Goal: Task Accomplishment & Management: Manage account settings

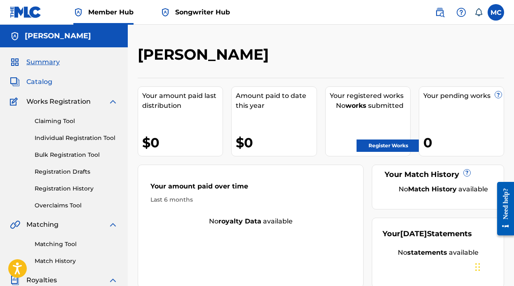
click at [47, 81] on span "Catalog" at bounding box center [39, 82] width 26 height 10
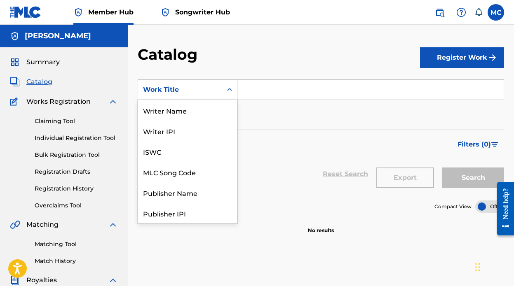
click at [224, 90] on div "Search Form" at bounding box center [229, 89] width 15 height 15
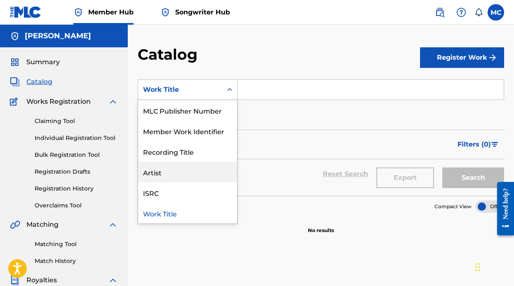
click at [167, 171] on div "Artist" at bounding box center [187, 172] width 99 height 21
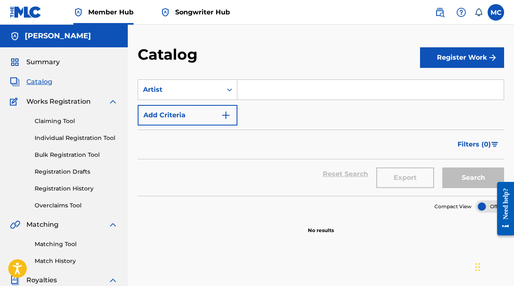
click at [257, 82] on input "Search Form" at bounding box center [370, 90] width 266 height 20
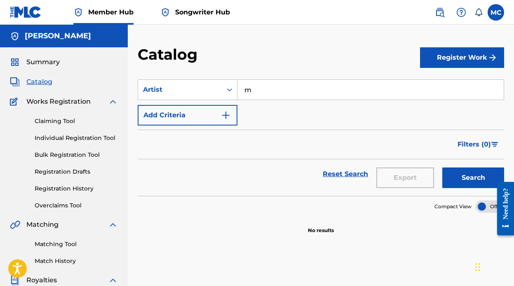
type input "marco cuadra"
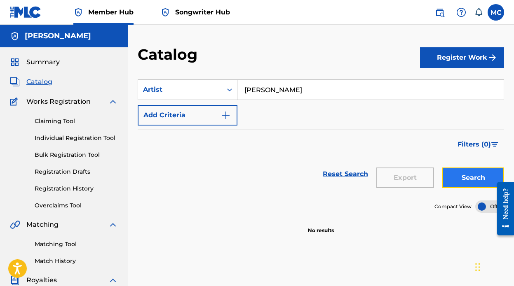
click at [451, 171] on button "Search" at bounding box center [473, 178] width 62 height 21
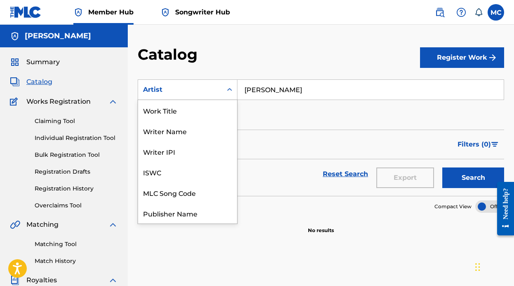
click at [207, 98] on div "Artist" at bounding box center [188, 89] width 100 height 21
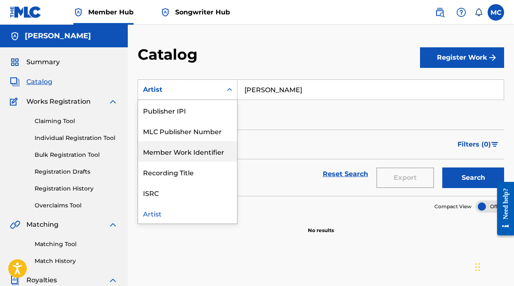
click at [178, 155] on div "Member Work Identifier" at bounding box center [187, 151] width 99 height 21
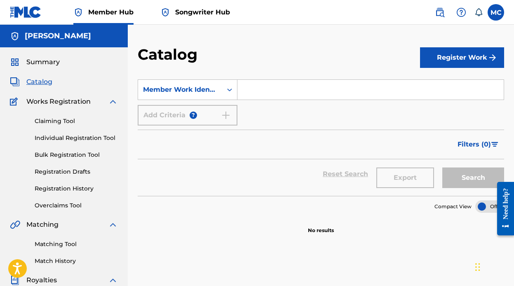
click at [314, 93] on input "Search Form" at bounding box center [370, 90] width 266 height 20
type input "marco cuadra"
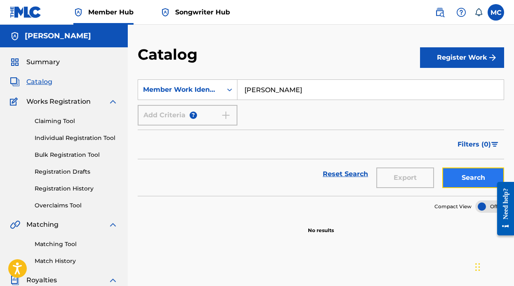
click at [461, 184] on button "Search" at bounding box center [473, 178] width 62 height 21
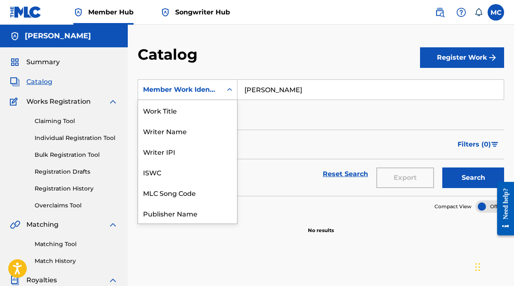
click at [217, 80] on div "Member Work Identifier" at bounding box center [188, 89] width 100 height 21
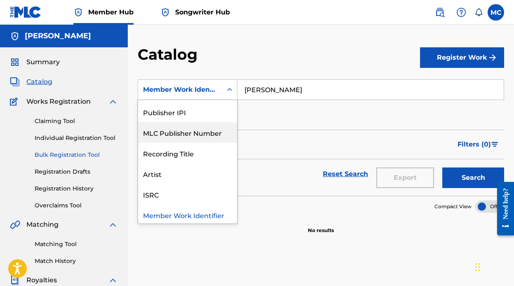
click at [66, 153] on link "Bulk Registration Tool" at bounding box center [76, 155] width 83 height 9
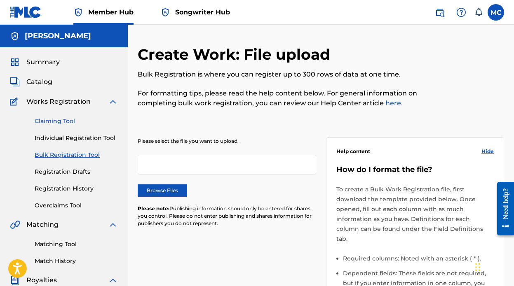
click at [61, 122] on link "Claiming Tool" at bounding box center [76, 121] width 83 height 9
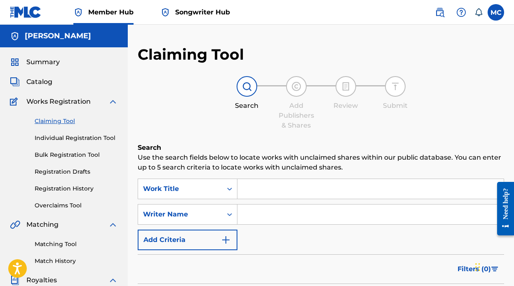
scroll to position [53, 0]
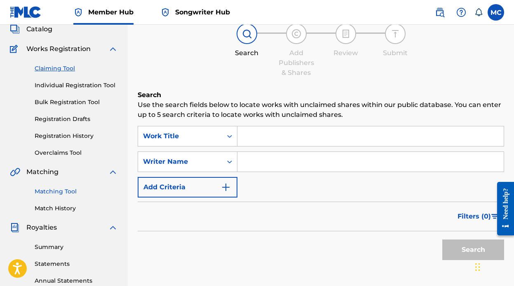
click at [65, 189] on link "Matching Tool" at bounding box center [76, 191] width 83 height 9
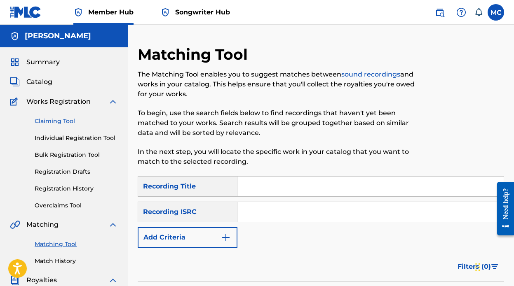
click at [60, 120] on link "Claiming Tool" at bounding box center [76, 121] width 83 height 9
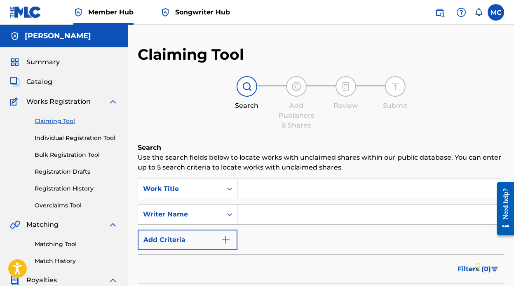
click at [290, 196] on input "Search Form" at bounding box center [370, 189] width 266 height 20
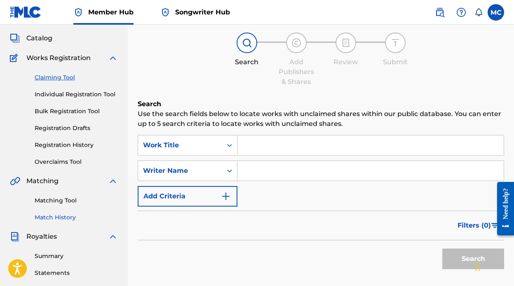
scroll to position [40, 0]
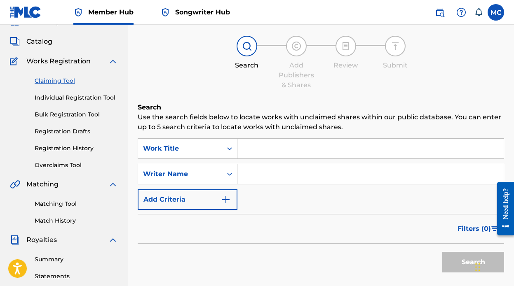
click at [262, 173] on input "Search Form" at bounding box center [370, 174] width 266 height 20
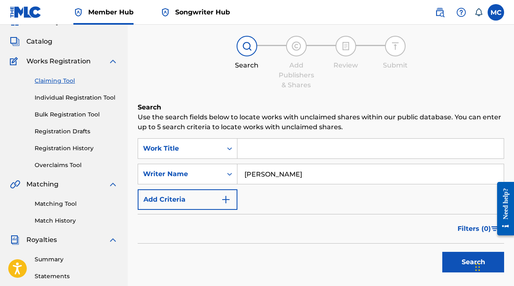
type input "marco cuadra"
click at [442, 252] on button "Search" at bounding box center [473, 262] width 62 height 21
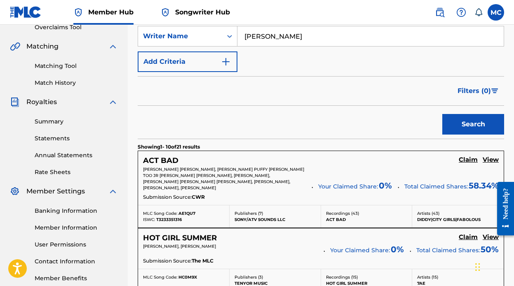
scroll to position [196, 0]
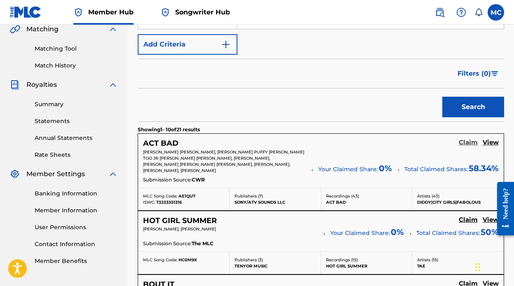
click at [470, 143] on h5 "Claim" at bounding box center [467, 143] width 19 height 8
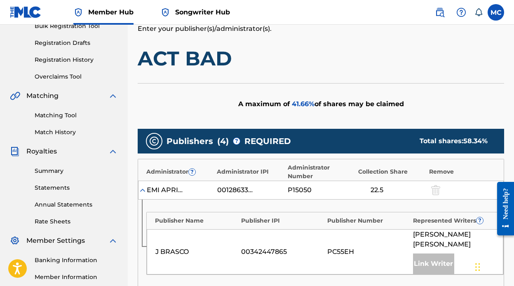
scroll to position [614, 0]
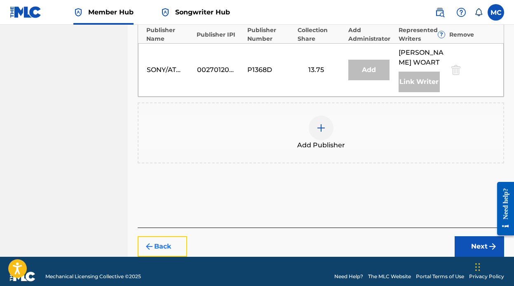
click at [152, 242] on img "submit" at bounding box center [149, 247] width 10 height 10
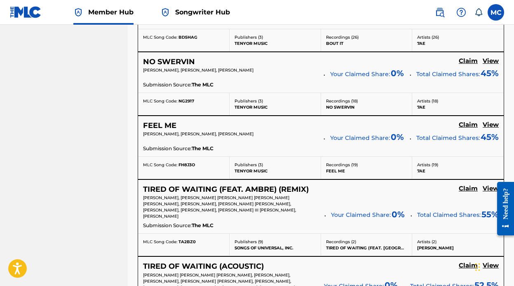
scroll to position [458, 0]
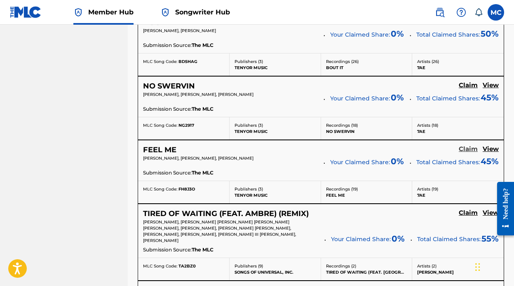
click at [470, 147] on h5 "Claim" at bounding box center [467, 149] width 19 height 8
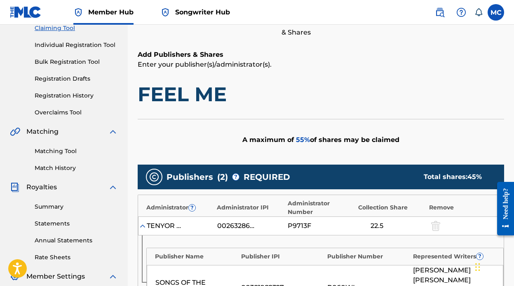
scroll to position [0, 0]
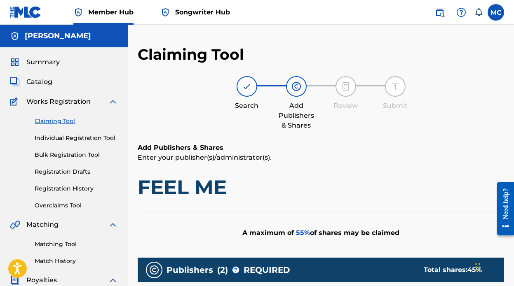
click at [114, 100] on img at bounding box center [113, 102] width 10 height 10
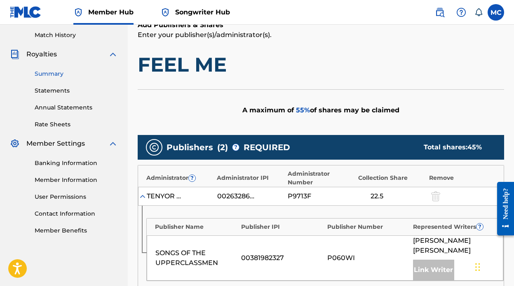
scroll to position [9, 0]
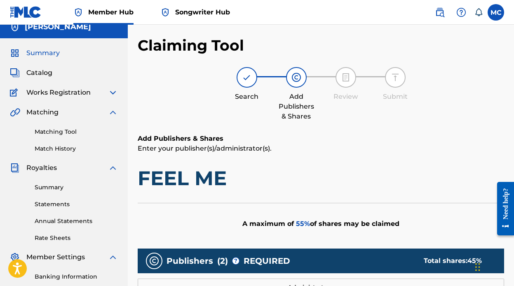
click at [46, 57] on span "Summary" at bounding box center [42, 53] width 33 height 10
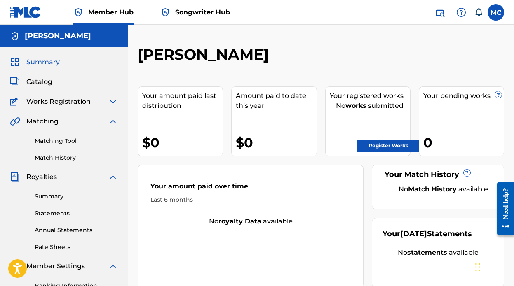
click at [199, 15] on span "Songwriter Hub" at bounding box center [202, 11] width 55 height 9
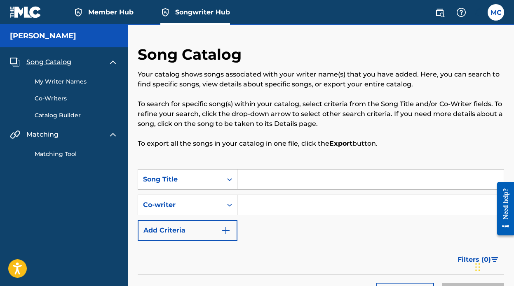
click at [112, 18] on link "Member Hub" at bounding box center [103, 12] width 60 height 24
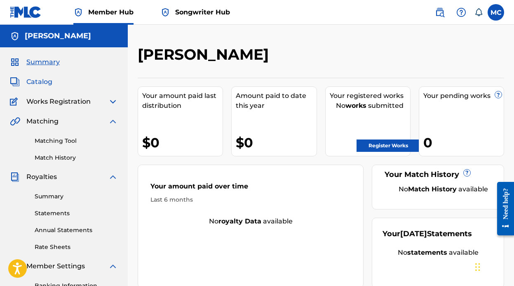
click at [33, 79] on span "Catalog" at bounding box center [39, 82] width 26 height 10
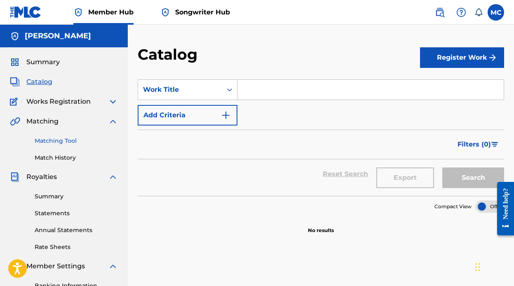
click at [62, 140] on link "Matching Tool" at bounding box center [76, 141] width 83 height 9
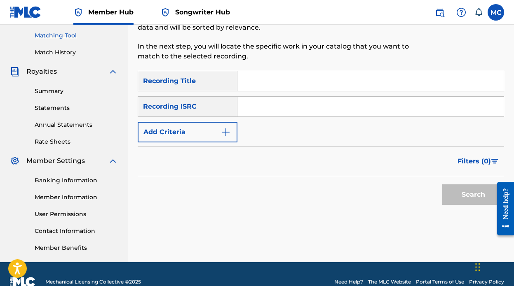
scroll to position [104, 0]
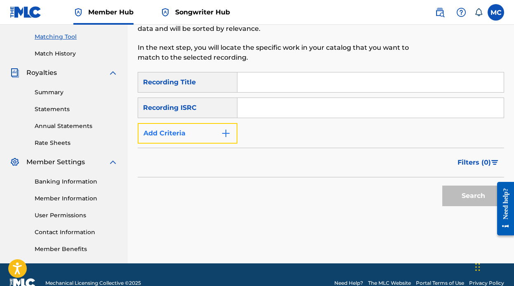
click at [209, 143] on button "Add Criteria" at bounding box center [188, 133] width 100 height 21
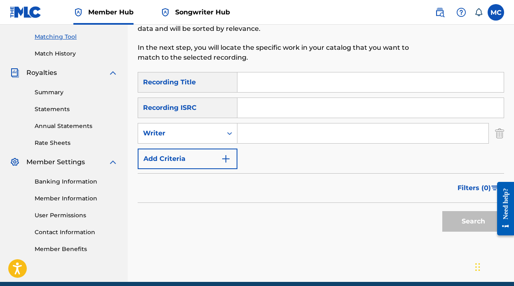
click at [273, 140] on input "Search Form" at bounding box center [362, 134] width 251 height 20
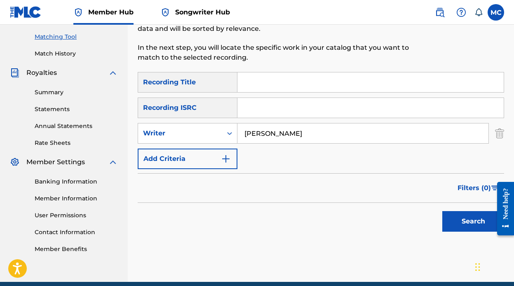
type input "marco cuadra"
click at [442, 211] on button "Search" at bounding box center [473, 221] width 62 height 21
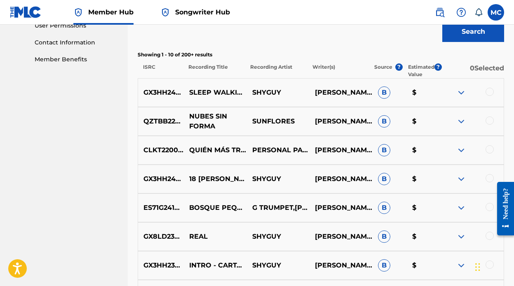
scroll to position [409, 0]
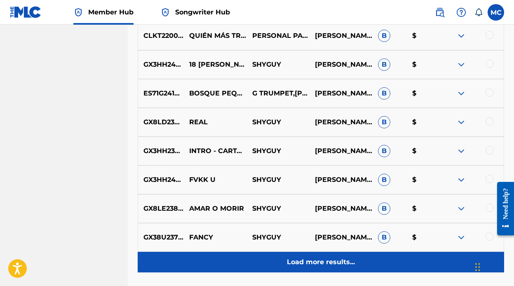
click at [313, 262] on p "Load more results..." at bounding box center [321, 262] width 68 height 10
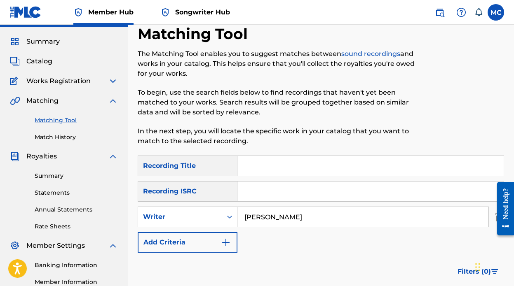
scroll to position [0, 0]
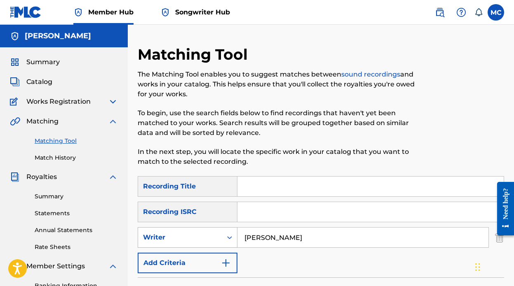
click at [231, 236] on icon "Search Form" at bounding box center [229, 238] width 8 height 8
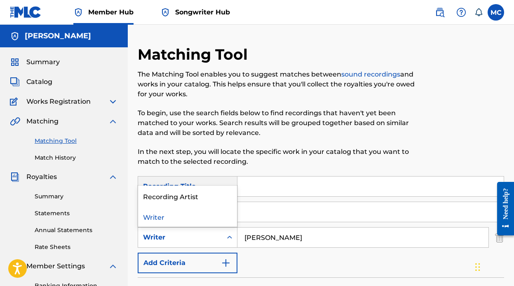
click at [318, 261] on div "SearchWithCriteria19839802-4300-49a7-ad7e-07028963d00c Recording Title SearchWi…" at bounding box center [321, 224] width 366 height 97
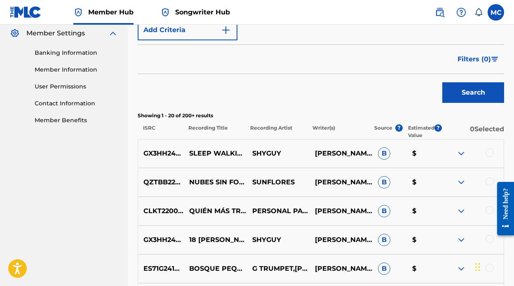
scroll to position [231, 0]
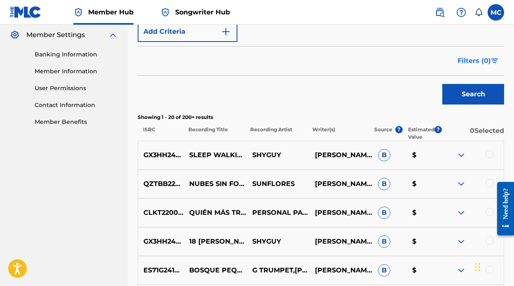
click at [488, 61] on span "Filters ( 0 )" at bounding box center [473, 61] width 33 height 10
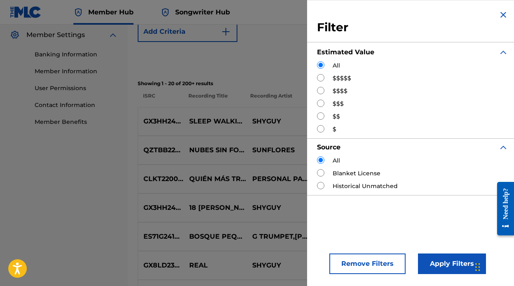
click at [322, 79] on input "Search Form" at bounding box center [320, 77] width 7 height 7
radio input "true"
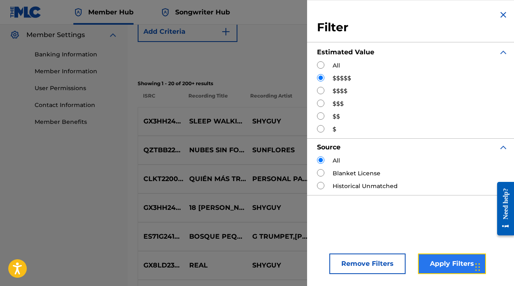
click at [445, 268] on button "Apply Filters" at bounding box center [452, 264] width 68 height 21
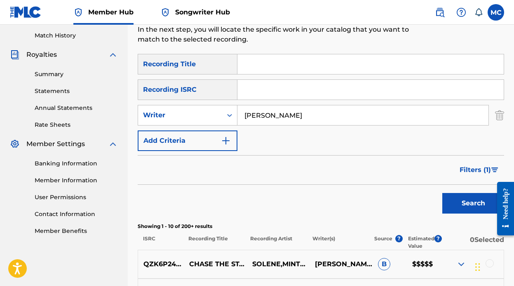
scroll to position [197, 0]
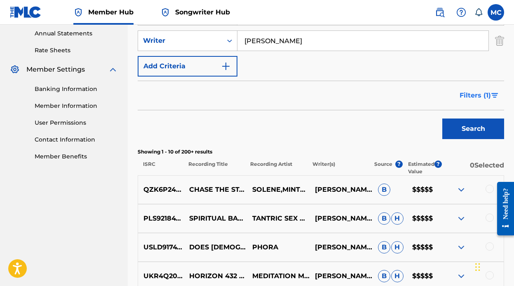
click at [484, 100] on span "Filters ( 1 )" at bounding box center [474, 96] width 31 height 10
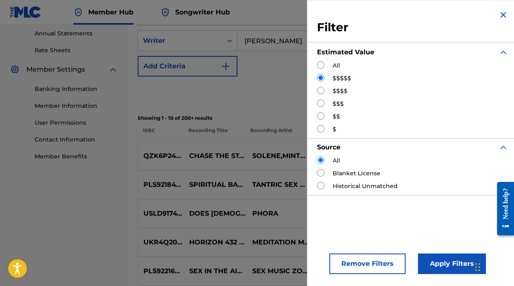
click at [320, 89] on input "Search Form" at bounding box center [320, 90] width 7 height 7
radio input "true"
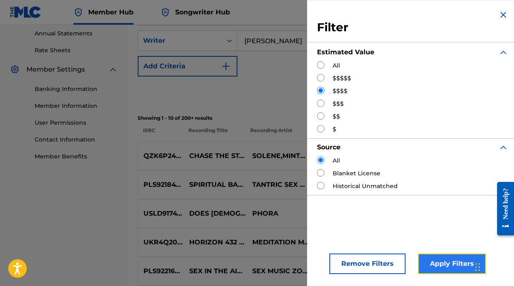
click at [449, 267] on button "Apply Filters" at bounding box center [452, 264] width 68 height 21
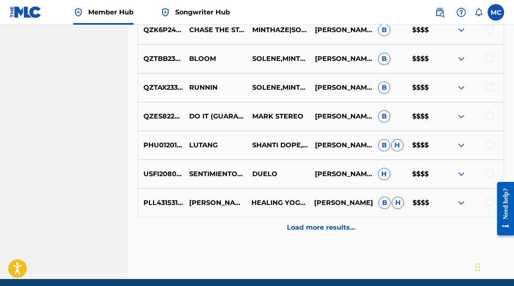
scroll to position [476, 0]
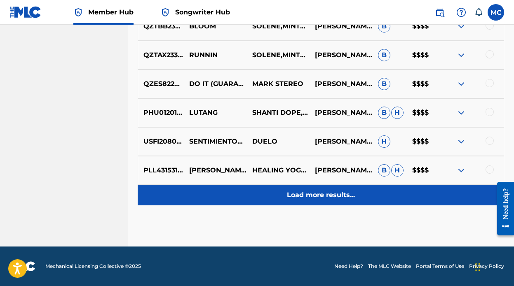
click at [325, 199] on p "Load more results..." at bounding box center [321, 195] width 68 height 10
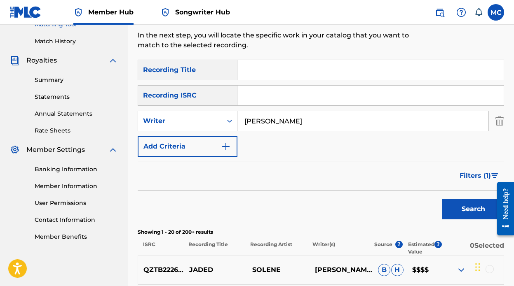
scroll to position [112, 0]
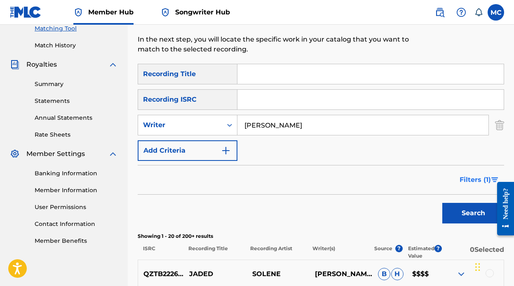
click at [479, 183] on span "Filters ( 1 )" at bounding box center [474, 180] width 31 height 10
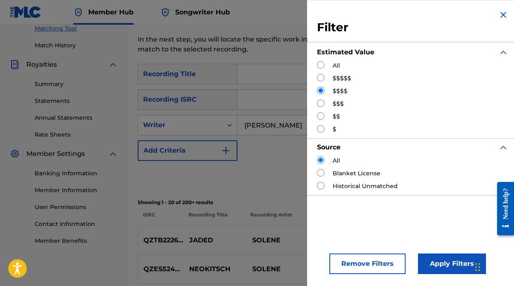
click at [322, 104] on input "Search Form" at bounding box center [320, 103] width 7 height 7
radio input "true"
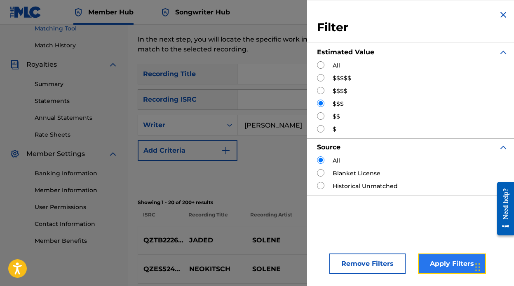
click at [439, 260] on button "Apply Filters" at bounding box center [452, 264] width 68 height 21
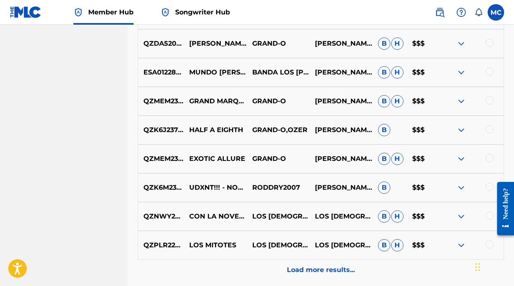
scroll to position [400, 0]
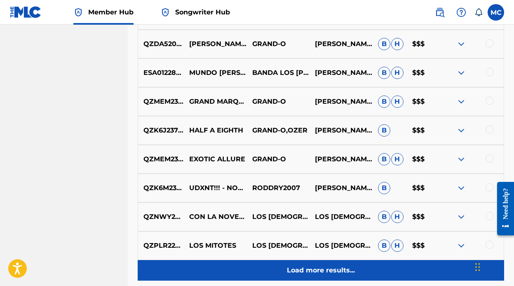
click at [327, 270] on p "Load more results..." at bounding box center [321, 271] width 68 height 10
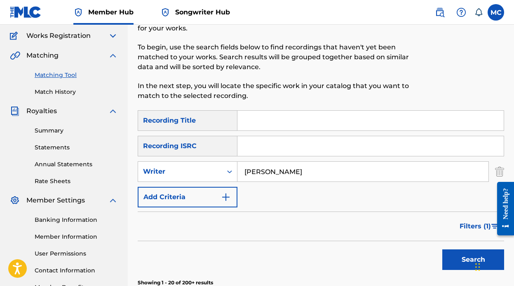
scroll to position [64, 0]
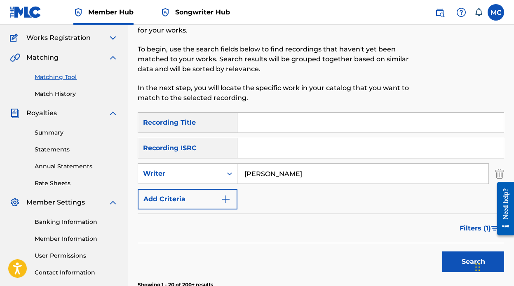
drag, startPoint x: 318, startPoint y: 179, endPoint x: 170, endPoint y: 145, distance: 151.8
click at [171, 145] on div "SearchWithCriteria19839802-4300-49a7-ad7e-07028963d00c Recording Title SearchWi…" at bounding box center [321, 160] width 366 height 97
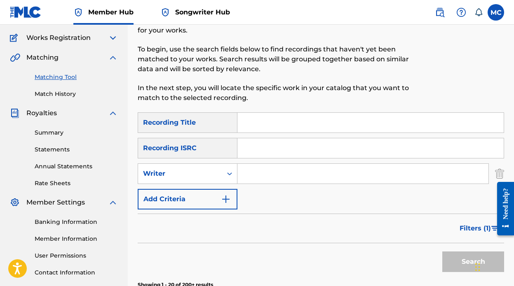
click at [252, 125] on input "Search Form" at bounding box center [370, 123] width 266 height 20
type input "act bad"
click at [442, 252] on button "Search" at bounding box center [473, 262] width 62 height 21
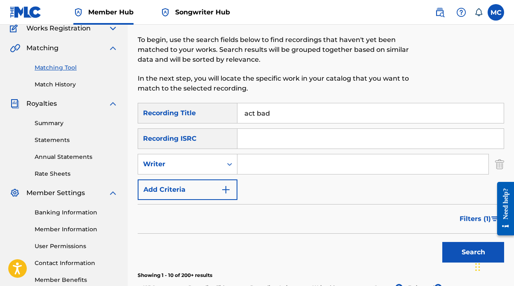
scroll to position [98, 0]
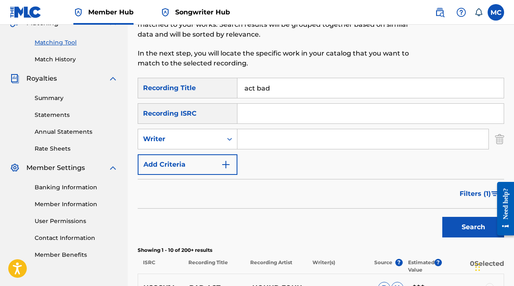
click at [278, 144] on input "Search Form" at bounding box center [362, 139] width 251 height 20
type input "marco cuadra"
click at [442, 217] on button "Search" at bounding box center [473, 227] width 62 height 21
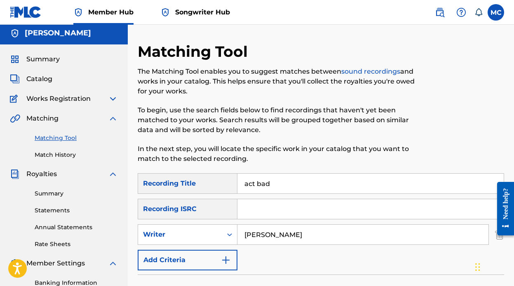
scroll to position [0, 0]
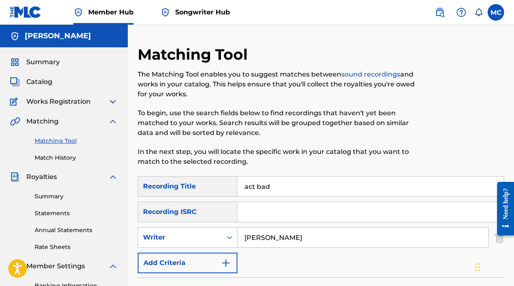
drag, startPoint x: 286, startPoint y: 191, endPoint x: 238, endPoint y: 181, distance: 48.7
click at [238, 181] on input "act bad" at bounding box center [370, 187] width 266 height 20
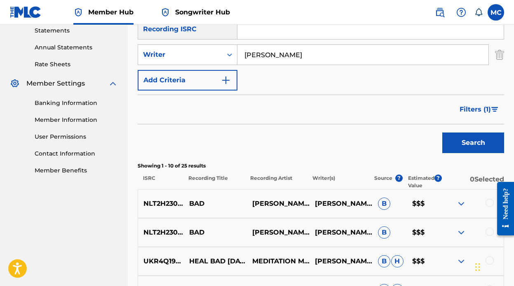
scroll to position [142, 0]
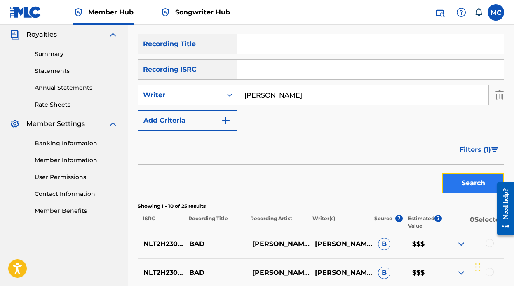
click at [445, 179] on button "Search" at bounding box center [473, 183] width 62 height 21
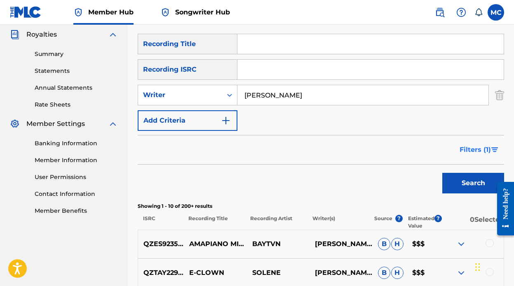
click at [485, 150] on span "Filters ( 1 )" at bounding box center [474, 150] width 31 height 10
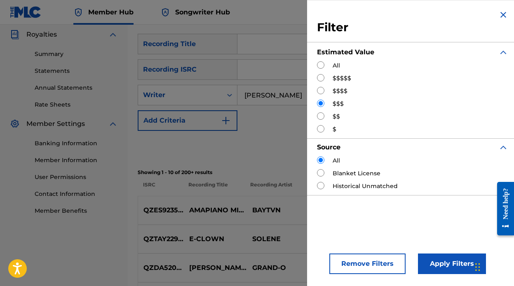
click at [320, 129] on input "Search Form" at bounding box center [320, 128] width 7 height 7
radio input "true"
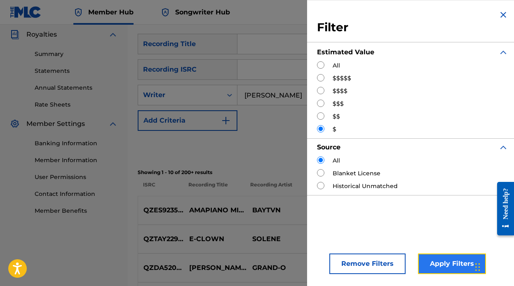
click at [448, 260] on button "Apply Filters" at bounding box center [452, 264] width 68 height 21
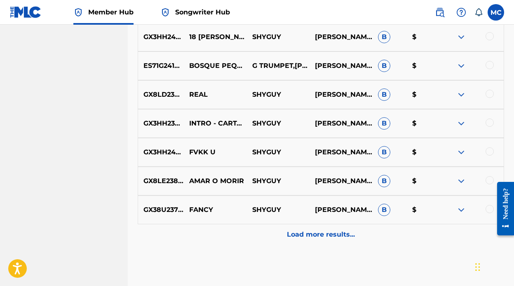
scroll to position [476, 0]
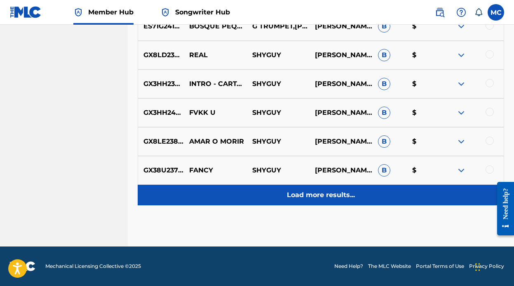
click at [326, 203] on div "Load more results..." at bounding box center [321, 195] width 366 height 21
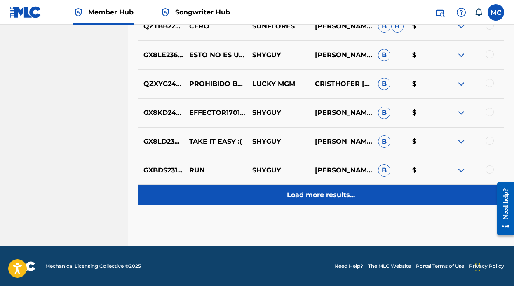
click at [319, 197] on p "Load more results..." at bounding box center [321, 195] width 68 height 10
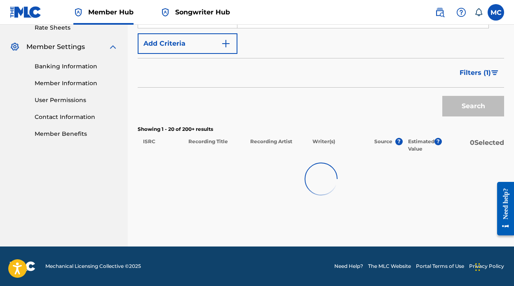
scroll to position [1052, 0]
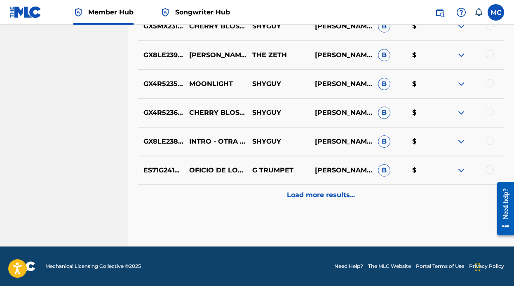
click at [319, 197] on p "Load more results..." at bounding box center [321, 195] width 68 height 10
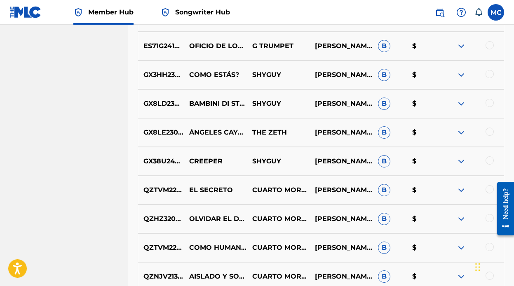
scroll to position [1341, 0]
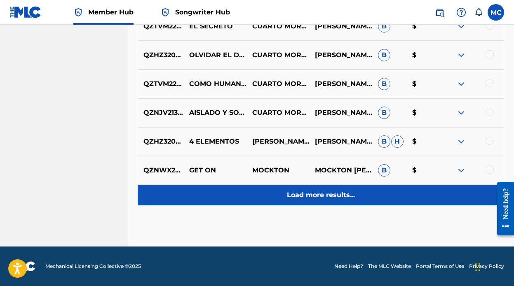
click at [315, 196] on p "Load more results..." at bounding box center [321, 195] width 68 height 10
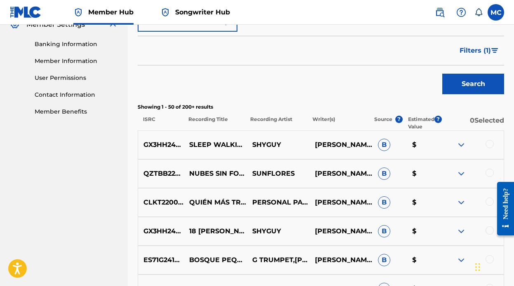
scroll to position [0, 0]
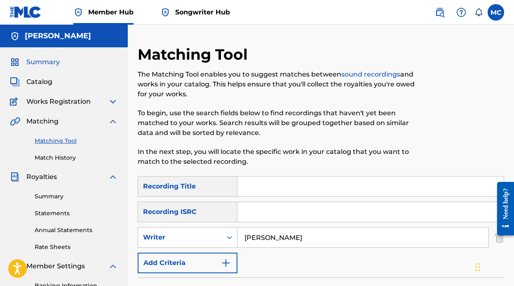
click at [37, 64] on span "Summary" at bounding box center [42, 62] width 33 height 10
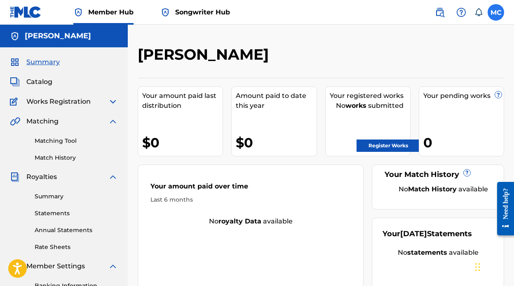
click at [495, 12] on label at bounding box center [495, 12] width 16 height 16
click at [495, 12] on input "MC MARCO CUADRA marcomavymusic@gmail.com Notification Preferences Profile Log o…" at bounding box center [495, 12] width 0 height 0
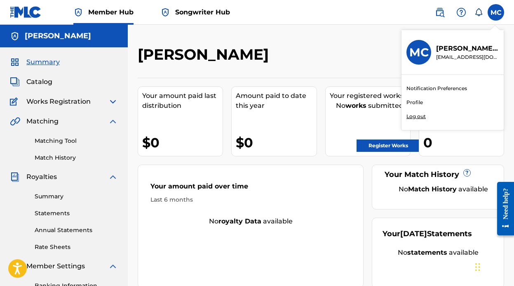
click at [416, 100] on link "Profile" at bounding box center [414, 102] width 16 height 7
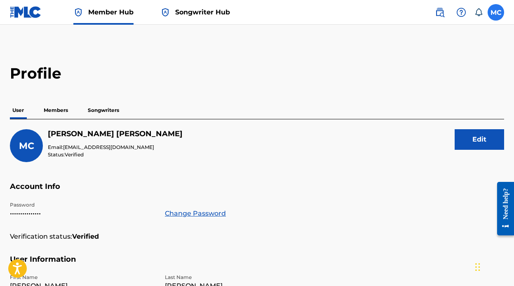
click at [499, 16] on label at bounding box center [495, 12] width 16 height 16
click at [495, 12] on input "MC MARCO CUADRA marcomavymusic@gmail.com Notification Preferences Profile Log o…" at bounding box center [495, 12] width 0 height 0
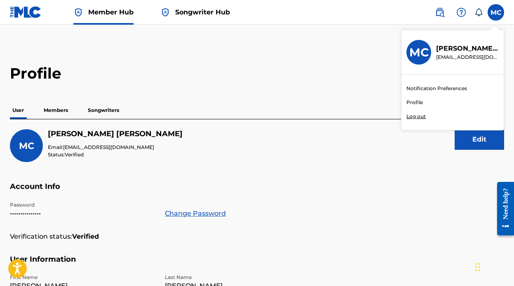
click at [190, 107] on div "User Members Songwriters" at bounding box center [257, 110] width 494 height 17
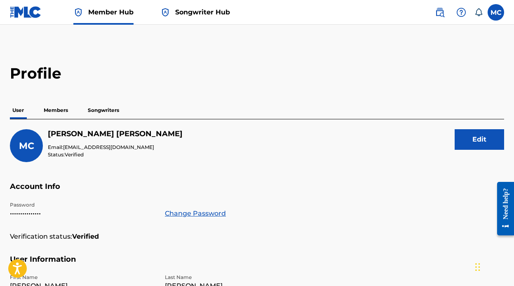
click at [57, 113] on p "Members" at bounding box center [55, 110] width 29 height 17
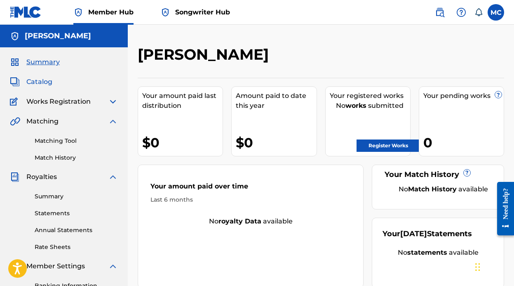
click at [33, 85] on span "Catalog" at bounding box center [39, 82] width 26 height 10
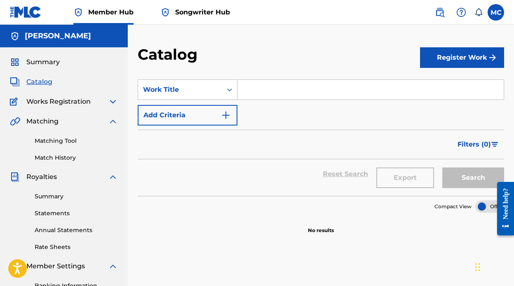
click at [20, 13] on img at bounding box center [26, 12] width 32 height 12
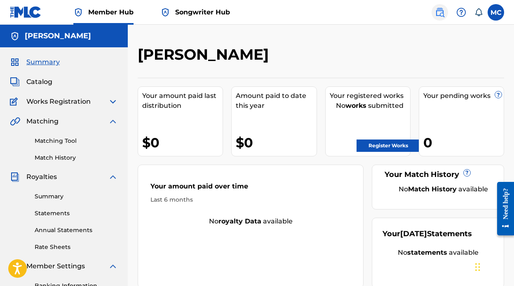
click at [440, 7] on img at bounding box center [440, 12] width 10 height 10
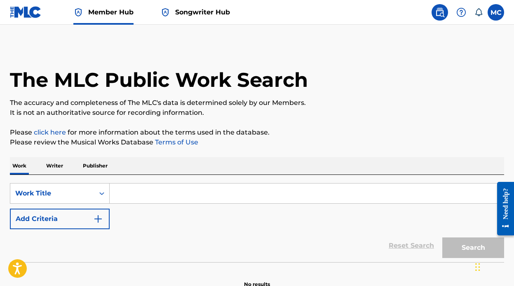
click at [141, 194] on input "Search Form" at bounding box center [307, 194] width 394 height 20
click at [57, 170] on p "Writer" at bounding box center [55, 165] width 22 height 17
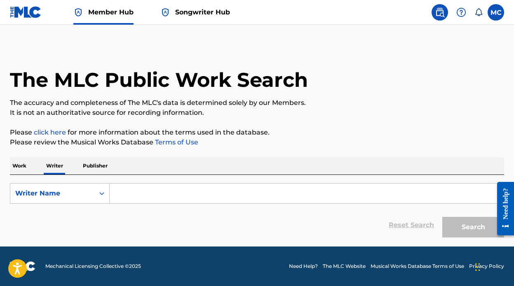
click at [166, 186] on input "Search Form" at bounding box center [307, 194] width 394 height 20
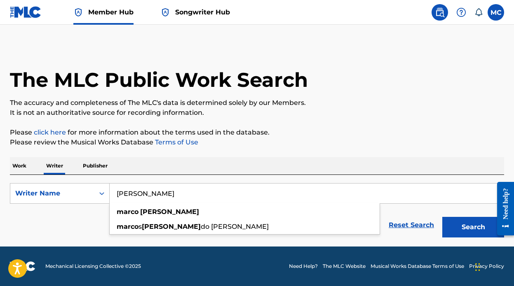
type input "marco cuadra"
click at [442, 217] on button "Search" at bounding box center [473, 227] width 62 height 21
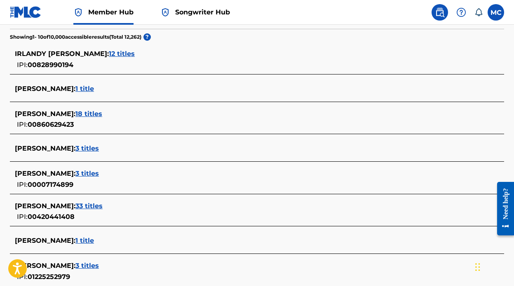
scroll to position [214, 0]
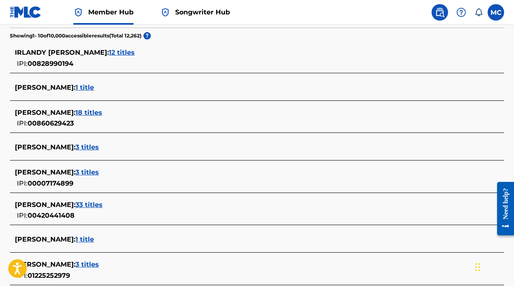
click at [84, 110] on span "18 titles" at bounding box center [88, 113] width 27 height 8
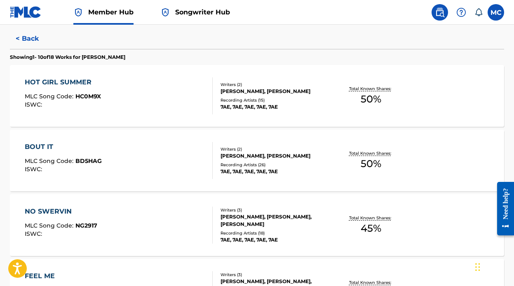
scroll to position [214, 0]
click at [143, 170] on div "BOUT IT MLC Song Code : BD5HAG ISWC :" at bounding box center [119, 160] width 188 height 37
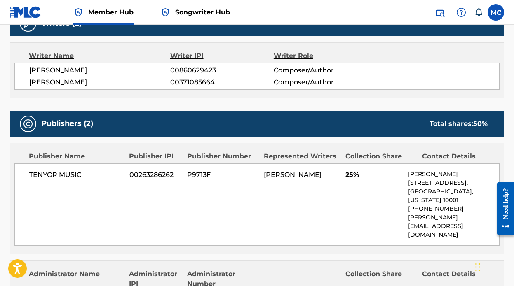
scroll to position [235, 0]
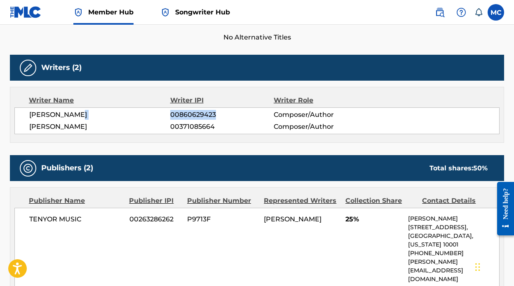
drag, startPoint x: 222, startPoint y: 114, endPoint x: 167, endPoint y: 115, distance: 54.8
click at [167, 115] on div "MARCO CUADRA 00860629423 Composer/Author" at bounding box center [264, 115] width 470 height 10
copy div "00860629423"
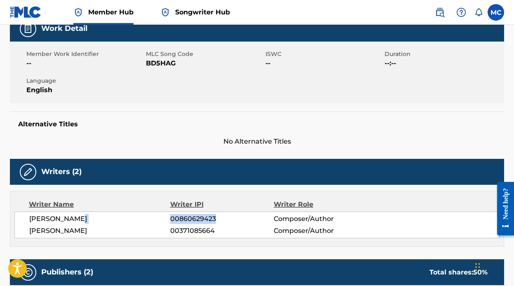
scroll to position [0, 0]
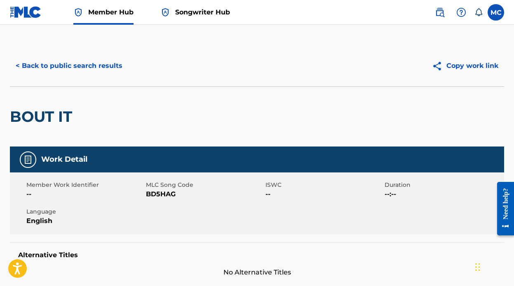
click at [88, 10] on span "Member Hub" at bounding box center [110, 11] width 45 height 9
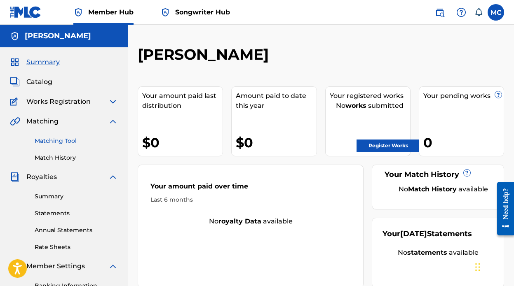
click at [62, 142] on link "Matching Tool" at bounding box center [76, 141] width 83 height 9
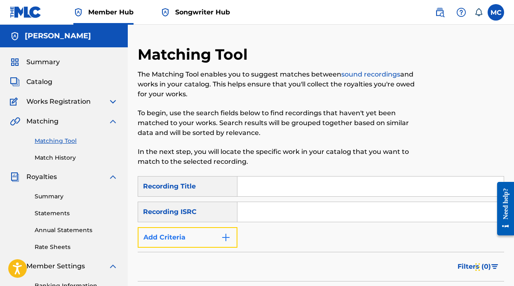
click at [213, 235] on button "Add Criteria" at bounding box center [188, 237] width 100 height 21
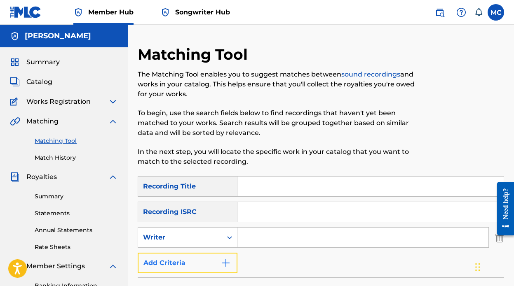
click at [218, 264] on button "Add Criteria" at bounding box center [188, 263] width 100 height 21
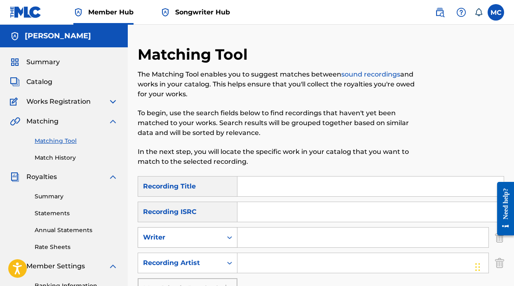
click at [227, 237] on icon "Search Form" at bounding box center [229, 238] width 8 height 8
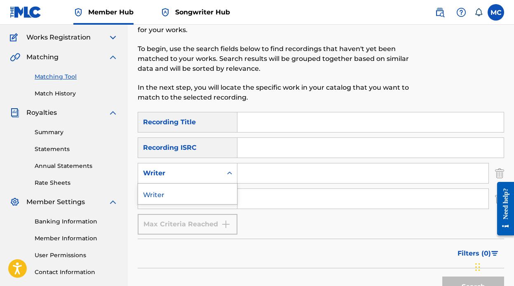
scroll to position [95, 0]
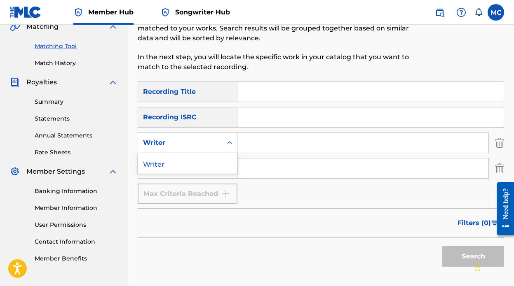
click at [300, 187] on div "SearchWithCriteria19839802-4300-49a7-ad7e-07028963d00c Recording Title SearchWi…" at bounding box center [321, 143] width 366 height 123
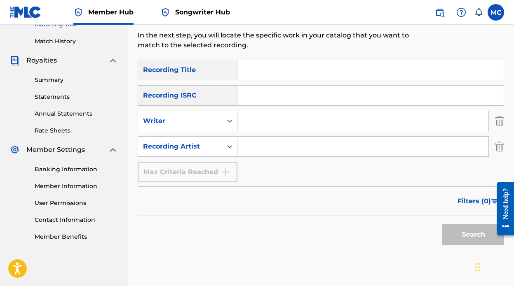
scroll to position [84, 0]
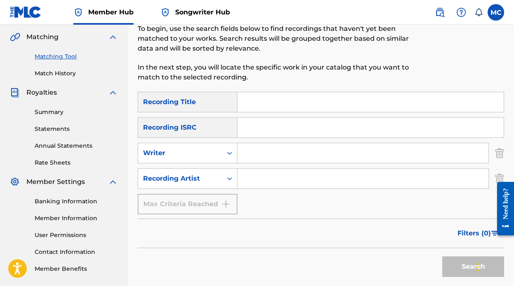
click at [288, 173] on input "Search Form" at bounding box center [362, 179] width 251 height 20
click at [266, 158] on input "Search Form" at bounding box center [362, 153] width 251 height 20
type input "marco cuadra"
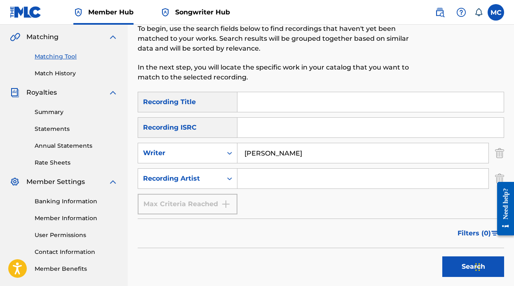
click at [278, 179] on input "Search Form" at bounding box center [362, 179] width 251 height 20
click at [442, 257] on button "Search" at bounding box center [473, 267] width 62 height 21
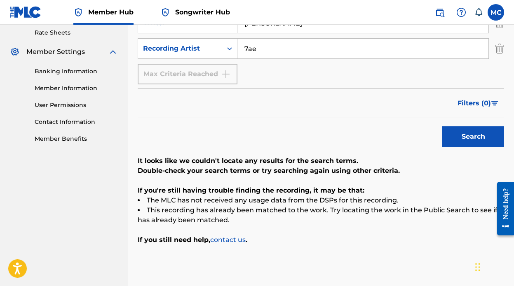
scroll to position [188, 0]
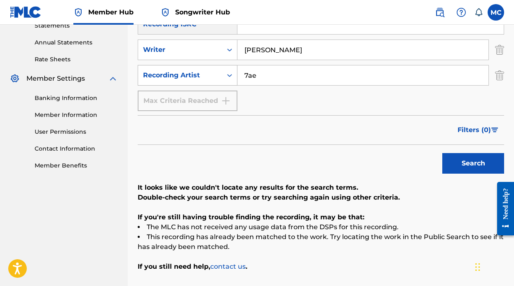
drag, startPoint x: 272, startPoint y: 73, endPoint x: 189, endPoint y: 73, distance: 82.4
click at [189, 73] on div "SearchWithCriteria7e9f9e79-aa21-4e86-bb1c-b33711e14440 Recording Artist 7ae" at bounding box center [321, 75] width 366 height 21
type input "jeremiah johnson"
click at [442, 153] on button "Search" at bounding box center [473, 163] width 62 height 21
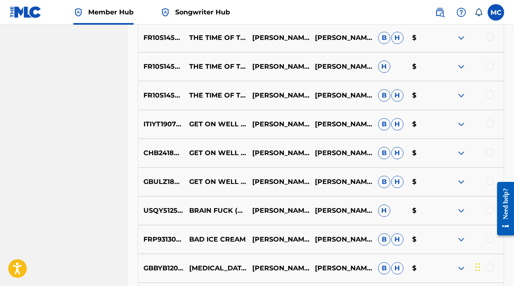
scroll to position [501, 0]
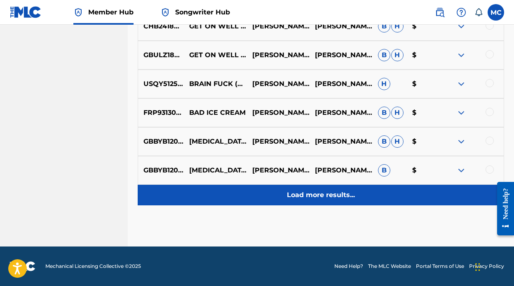
click at [289, 196] on p "Load more results..." at bounding box center [321, 195] width 68 height 10
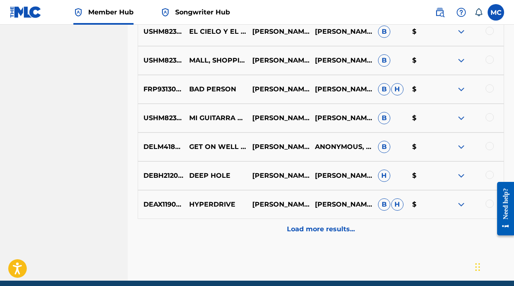
scroll to position [790, 0]
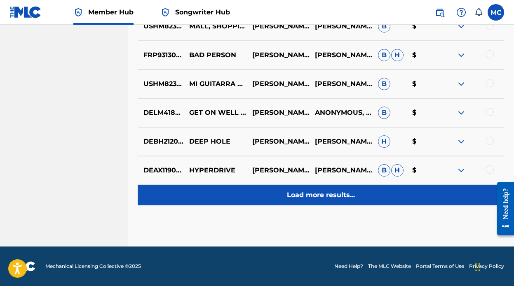
click at [295, 195] on p "Load more results..." at bounding box center [321, 195] width 68 height 10
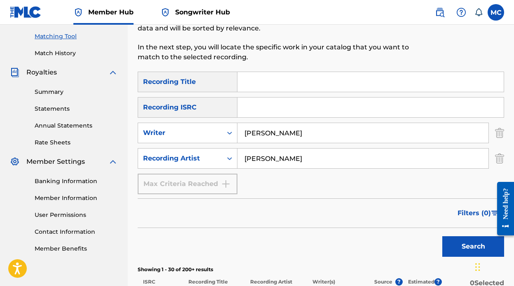
scroll to position [0, 0]
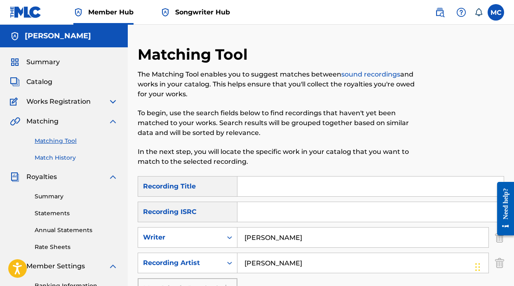
click at [57, 161] on link "Match History" at bounding box center [76, 158] width 83 height 9
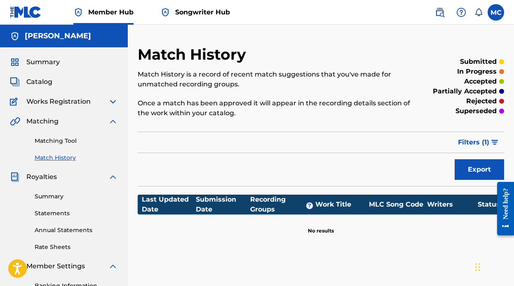
click at [70, 99] on span "Works Registration" at bounding box center [58, 102] width 64 height 10
click at [114, 103] on img at bounding box center [113, 102] width 10 height 10
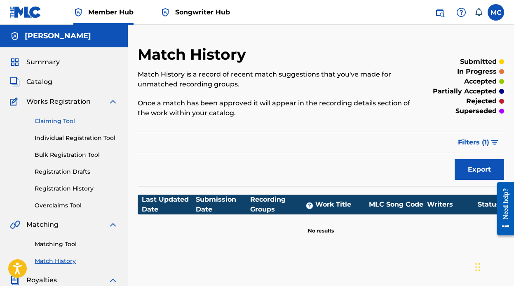
click at [44, 119] on link "Claiming Tool" at bounding box center [76, 121] width 83 height 9
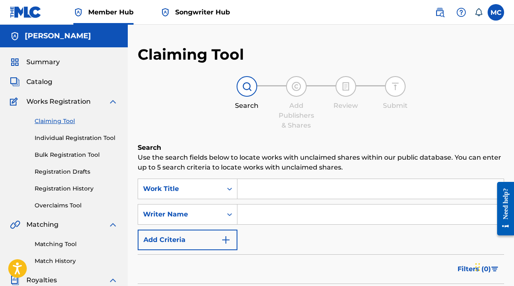
click at [262, 217] on input "Search Form" at bounding box center [370, 215] width 266 height 20
type input "marco cuadra"
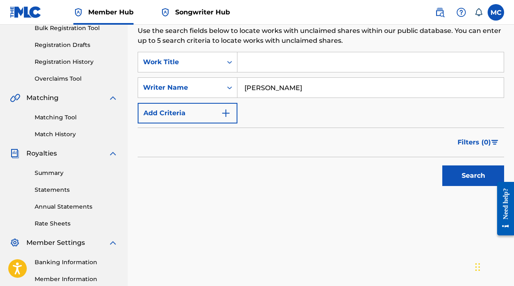
scroll to position [129, 0]
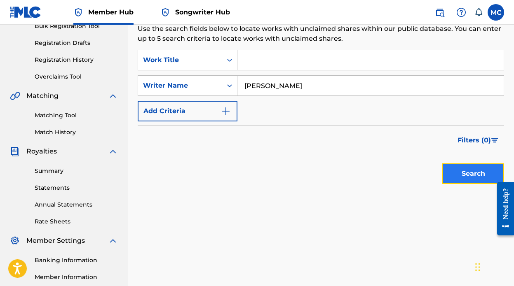
click at [458, 174] on button "Search" at bounding box center [473, 174] width 62 height 21
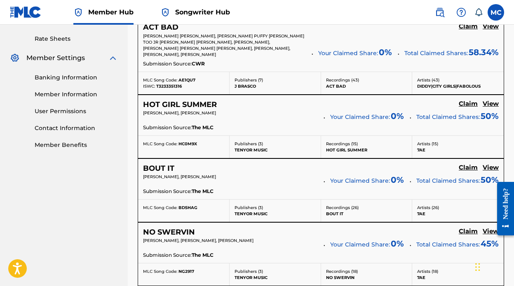
scroll to position [391, 0]
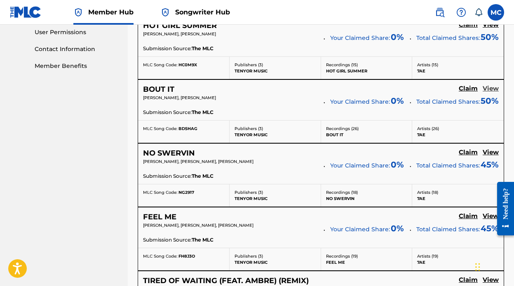
click at [492, 89] on h5 "View" at bounding box center [490, 89] width 16 height 8
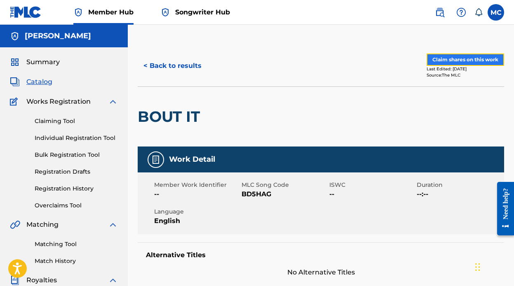
click at [463, 61] on button "Claim shares on this work" at bounding box center [464, 60] width 77 height 12
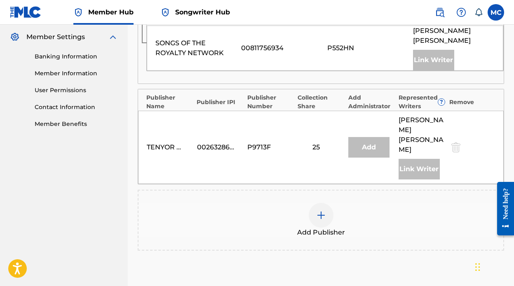
scroll to position [400, 0]
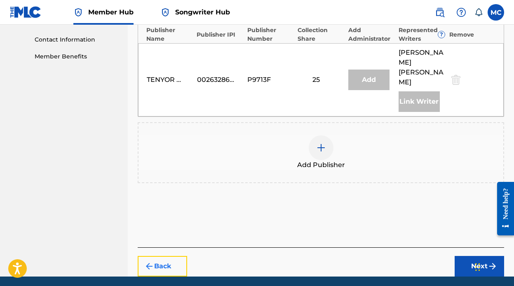
click at [165, 256] on button "Back" at bounding box center [162, 266] width 49 height 21
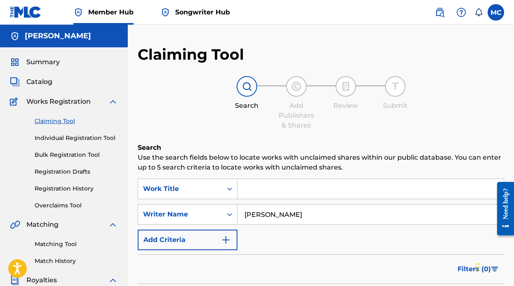
scroll to position [11, 0]
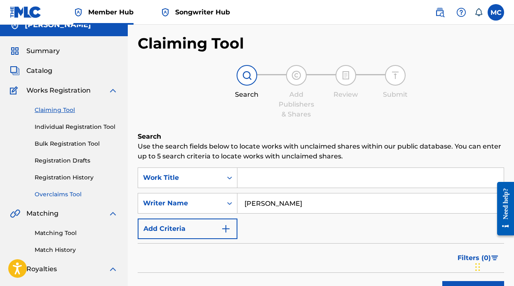
click at [66, 192] on link "Overclaims Tool" at bounding box center [76, 194] width 83 height 9
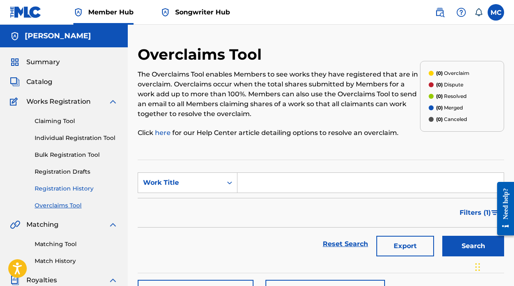
click at [56, 188] on link "Registration History" at bounding box center [76, 189] width 83 height 9
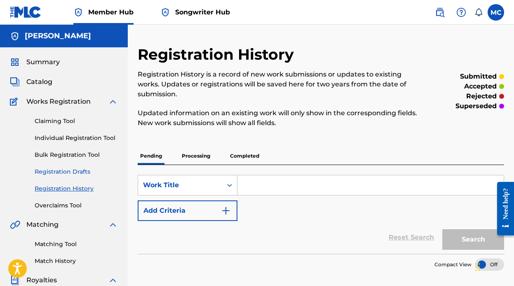
click at [58, 168] on link "Registration Drafts" at bounding box center [76, 172] width 83 height 9
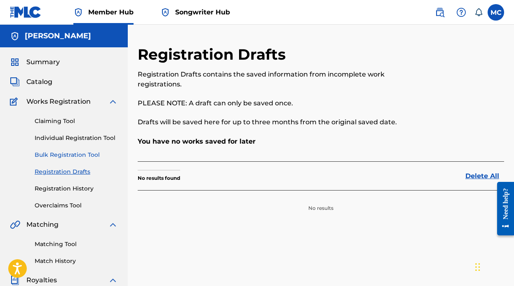
click at [65, 155] on link "Bulk Registration Tool" at bounding box center [76, 155] width 83 height 9
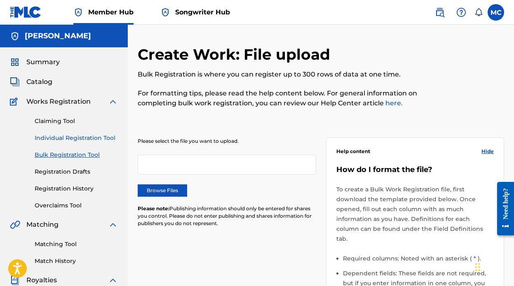
click at [66, 138] on link "Individual Registration Tool" at bounding box center [76, 138] width 83 height 9
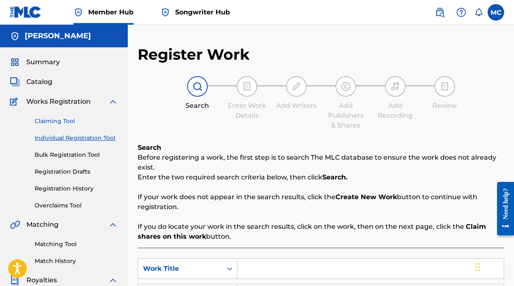
click at [60, 124] on link "Claiming Tool" at bounding box center [76, 121] width 83 height 9
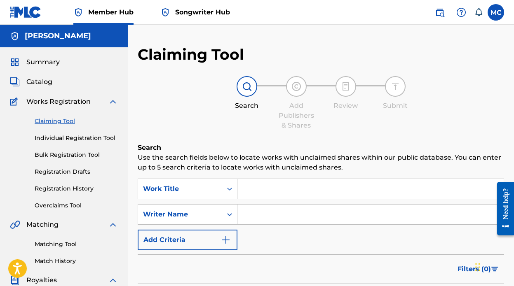
click at [213, 14] on span "Songwriter Hub" at bounding box center [202, 11] width 55 height 9
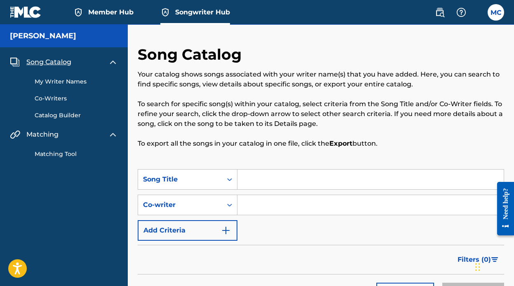
click at [57, 79] on link "My Writer Names" at bounding box center [76, 81] width 83 height 9
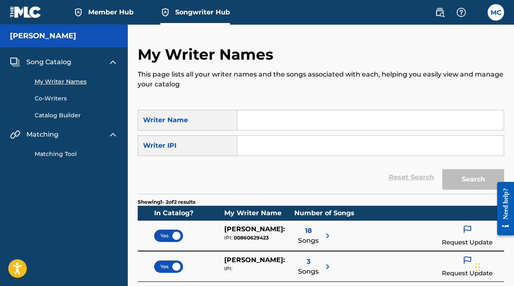
click at [54, 99] on link "Co-Writers" at bounding box center [76, 98] width 83 height 9
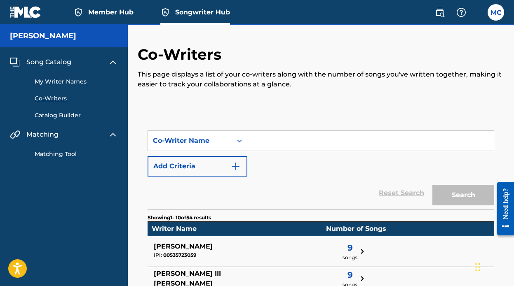
click at [63, 113] on link "Catalog Builder" at bounding box center [76, 115] width 83 height 9
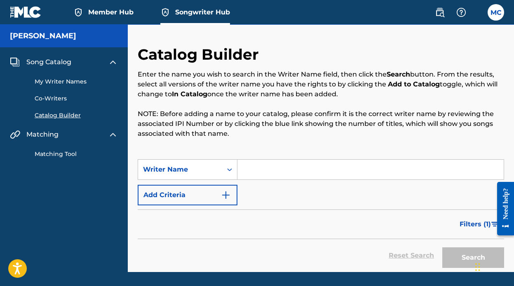
click at [64, 72] on div "My Writer Names Co-Writers Catalog Builder" at bounding box center [64, 93] width 108 height 53
click at [63, 83] on link "My Writer Names" at bounding box center [76, 81] width 83 height 9
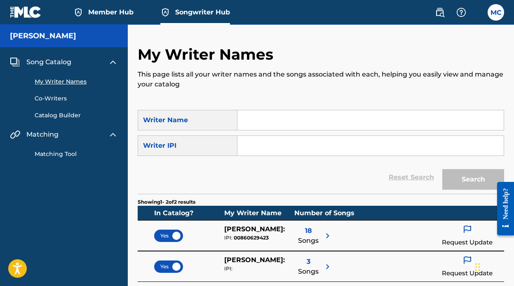
click at [116, 11] on span "Member Hub" at bounding box center [110, 11] width 45 height 9
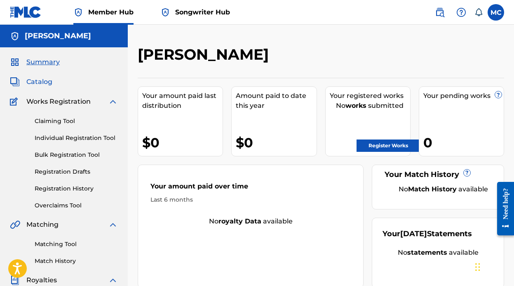
click at [47, 83] on span "Catalog" at bounding box center [39, 82] width 26 height 10
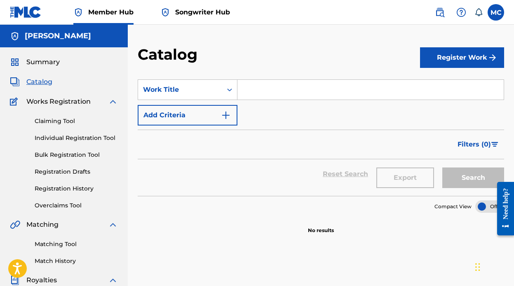
click at [111, 104] on img at bounding box center [113, 102] width 10 height 10
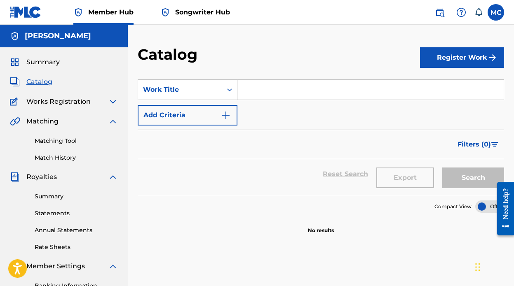
click at [112, 102] on img at bounding box center [113, 102] width 10 height 10
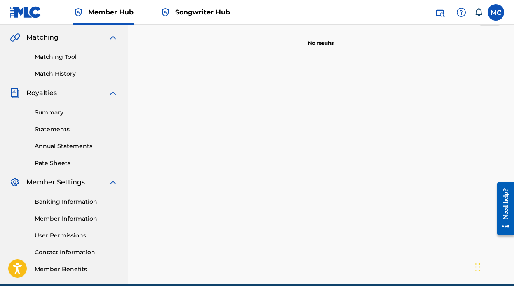
scroll to position [203, 0]
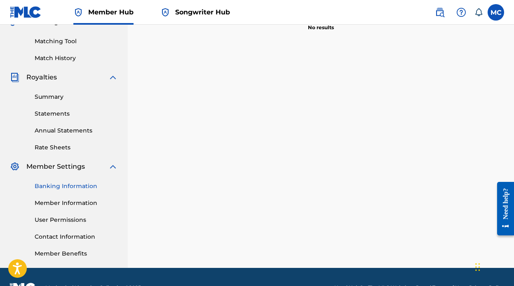
click at [86, 190] on link "Banking Information" at bounding box center [76, 186] width 83 height 9
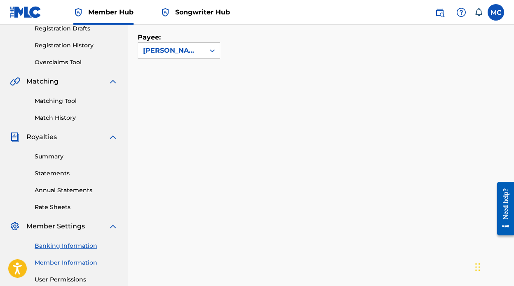
scroll to position [143, 0]
click at [53, 157] on link "Summary" at bounding box center [76, 157] width 83 height 9
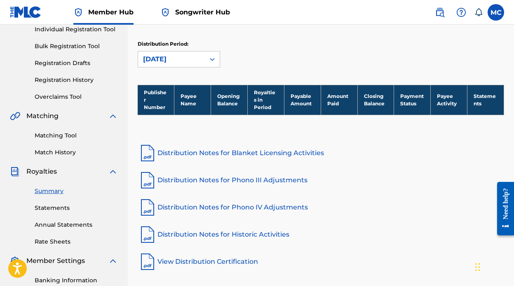
scroll to position [109, 0]
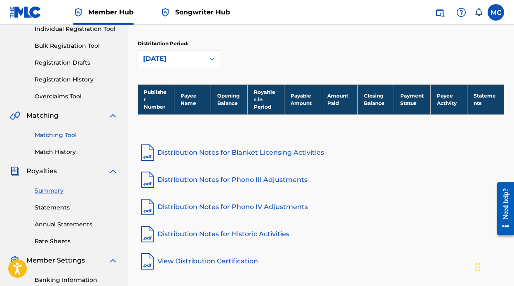
click at [53, 135] on link "Matching Tool" at bounding box center [76, 135] width 83 height 9
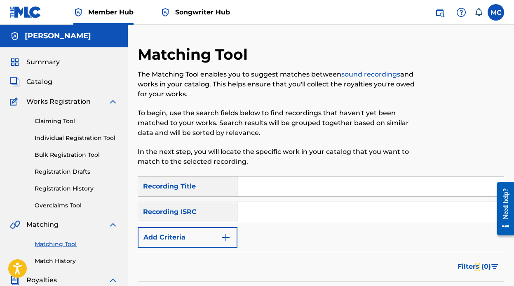
click at [290, 214] on input "Search Form" at bounding box center [370, 212] width 266 height 20
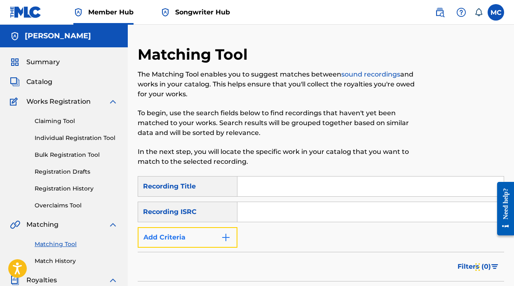
click at [214, 236] on button "Add Criteria" at bounding box center [188, 237] width 100 height 21
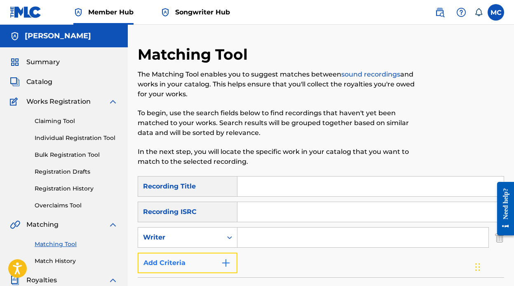
click at [203, 265] on button "Add Criteria" at bounding box center [188, 263] width 100 height 21
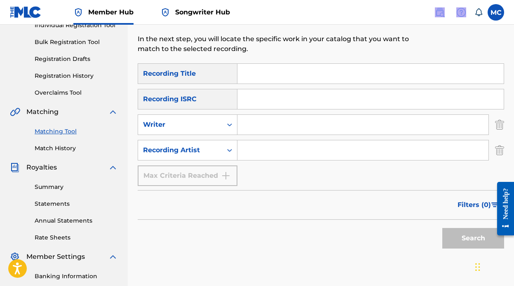
scroll to position [55, 0]
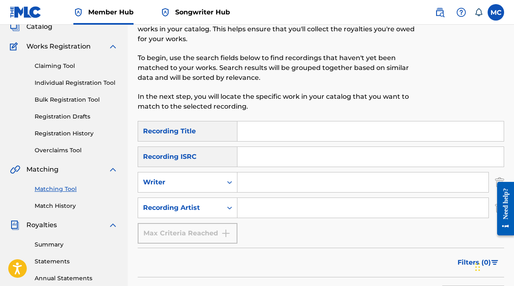
click at [275, 209] on input "Search Form" at bounding box center [362, 208] width 251 height 20
click at [277, 185] on input "Search Form" at bounding box center [362, 183] width 251 height 20
type input "marco cuadra"
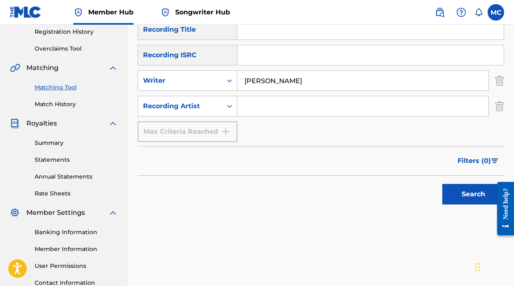
scroll to position [171, 0]
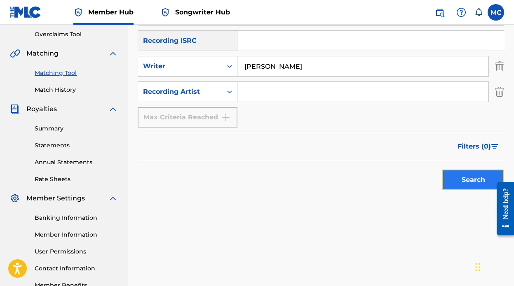
click at [462, 174] on button "Search" at bounding box center [473, 180] width 62 height 21
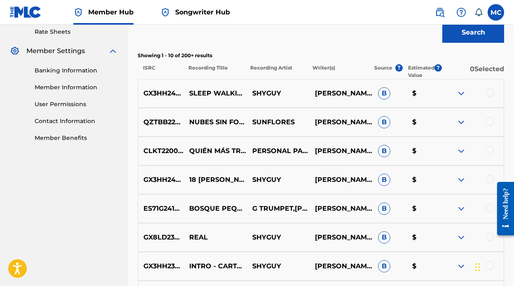
scroll to position [501, 0]
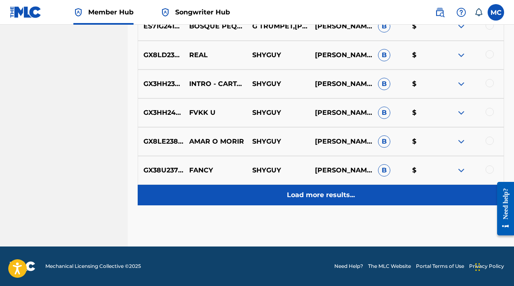
click at [326, 202] on div "Load more results..." at bounding box center [321, 195] width 366 height 21
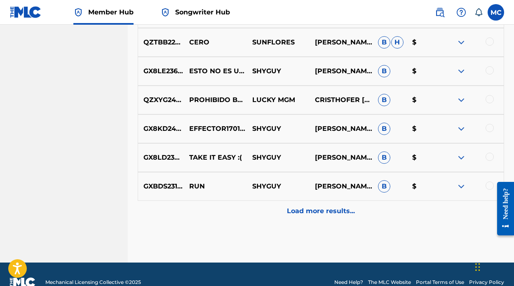
scroll to position [790, 0]
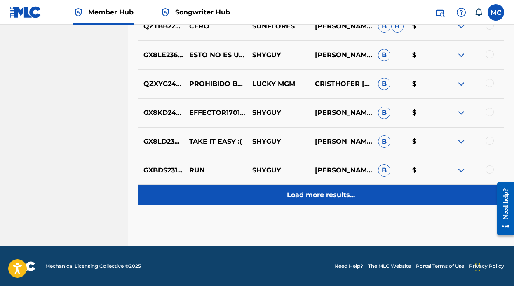
click at [315, 203] on div "Load more results..." at bounding box center [321, 195] width 366 height 21
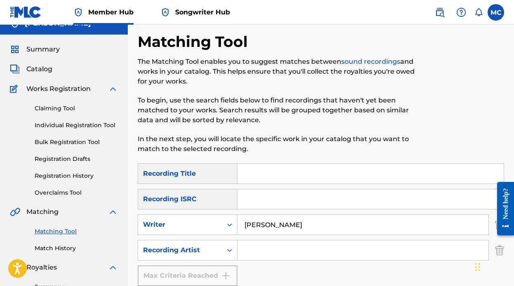
scroll to position [12, 0]
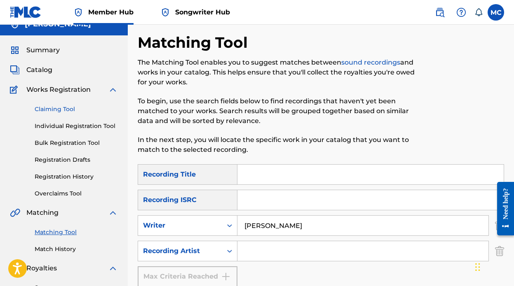
click at [58, 108] on link "Claiming Tool" at bounding box center [76, 109] width 83 height 9
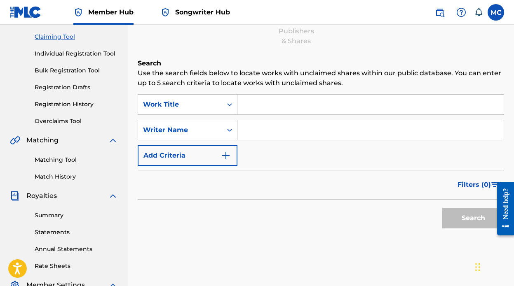
scroll to position [84, 0]
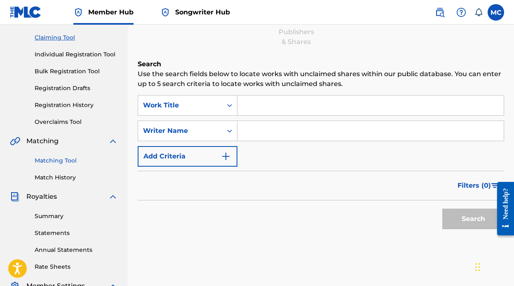
click at [51, 160] on link "Matching Tool" at bounding box center [76, 161] width 83 height 9
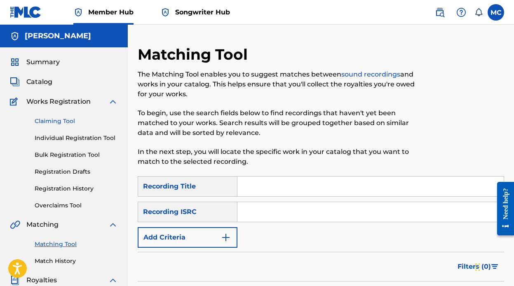
click at [51, 121] on link "Claiming Tool" at bounding box center [76, 121] width 83 height 9
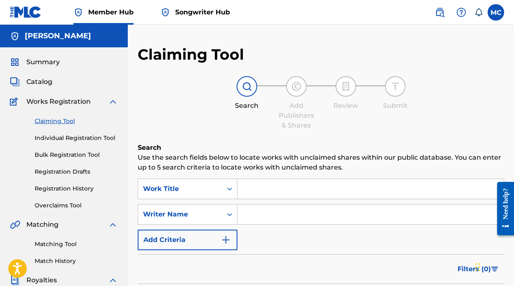
click at [302, 215] on input "Search Form" at bounding box center [370, 215] width 266 height 20
type input "marco cuadra"
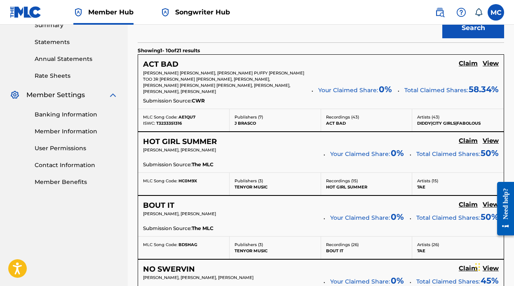
scroll to position [274, 0]
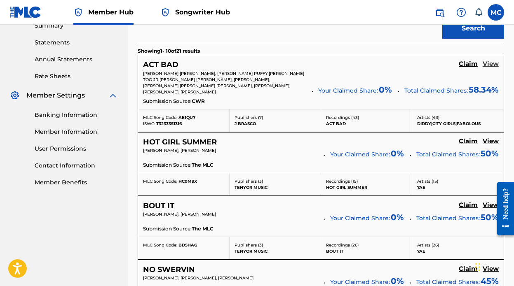
click at [497, 64] on h5 "View" at bounding box center [490, 64] width 16 height 8
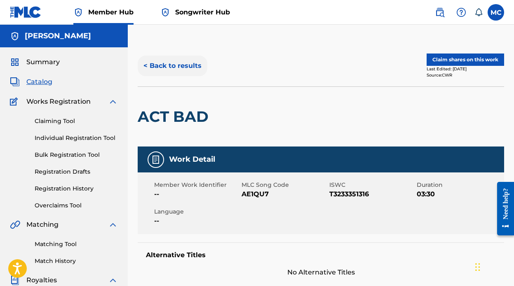
click at [173, 63] on button "< Back to results" at bounding box center [173, 66] width 70 height 21
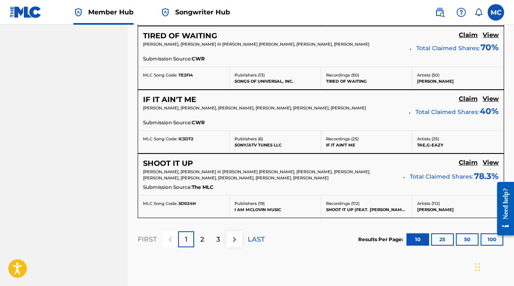
scroll to position [758, 0]
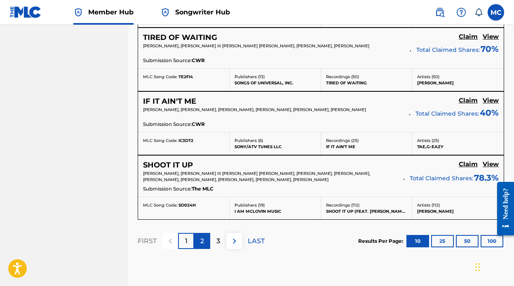
click at [201, 245] on p "2" at bounding box center [202, 241] width 4 height 10
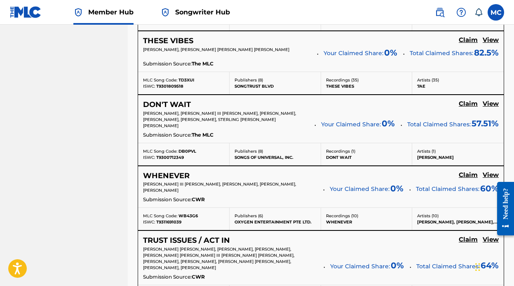
scroll to position [821, 0]
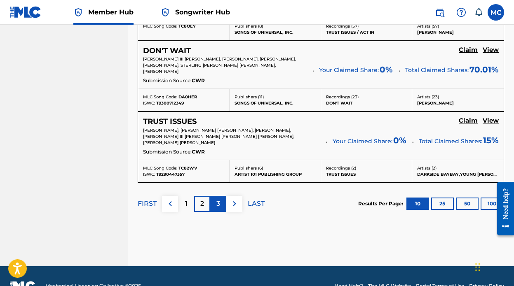
click at [218, 196] on div "3" at bounding box center [218, 204] width 16 height 16
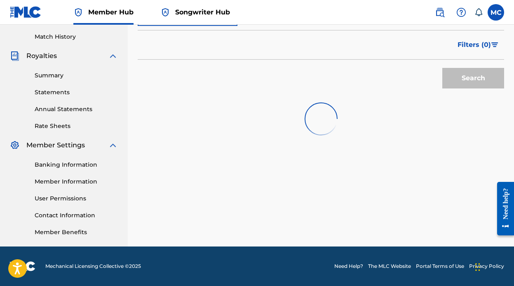
scroll to position [231, 0]
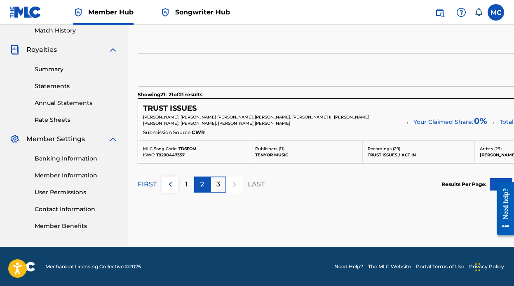
click at [205, 184] on div "2" at bounding box center [202, 185] width 16 height 16
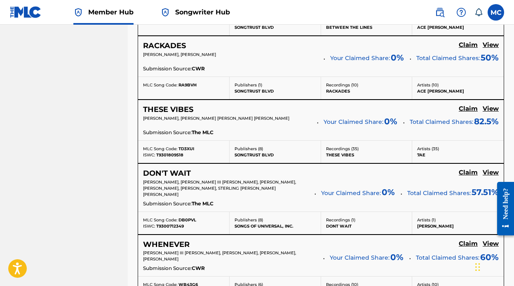
scroll to position [480, 0]
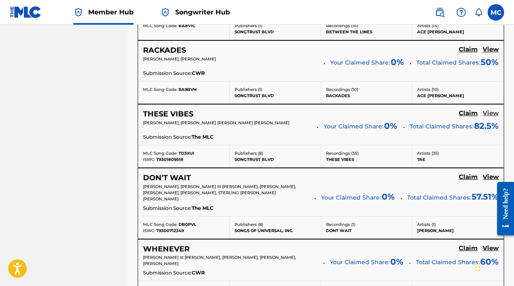
click at [490, 113] on h5 "View" at bounding box center [490, 114] width 16 height 8
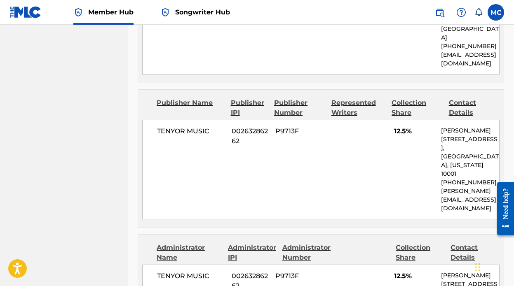
scroll to position [949, 0]
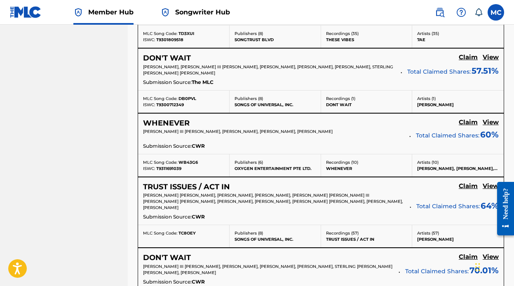
scroll to position [602, 0]
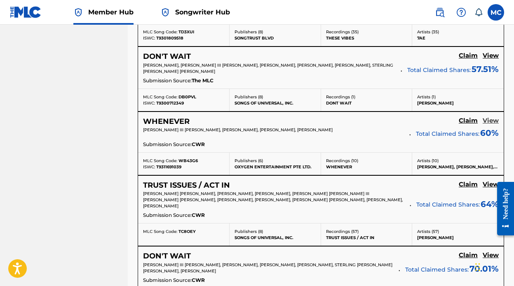
click at [490, 120] on h5 "View" at bounding box center [490, 121] width 16 height 8
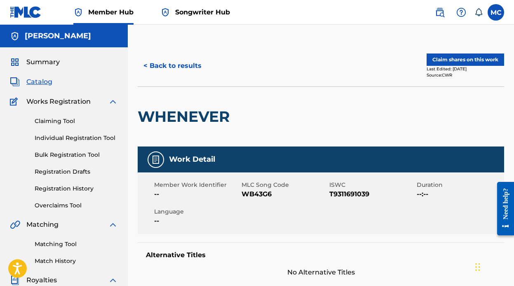
click at [207, 13] on span "Songwriter Hub" at bounding box center [202, 11] width 55 height 9
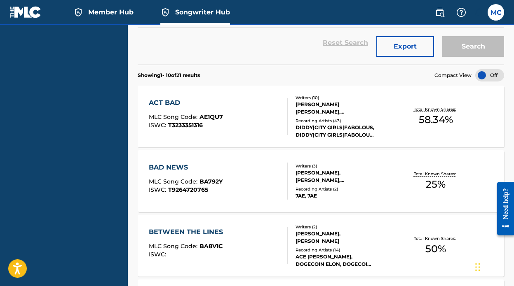
scroll to position [246, 0]
click at [256, 120] on div "ACT BAD MLC Song Code : AE1QU7 ISWC : T3233351316" at bounding box center [218, 116] width 139 height 37
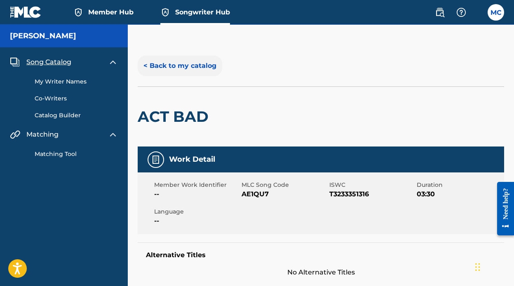
click at [184, 64] on button "< Back to my catalog" at bounding box center [180, 66] width 84 height 21
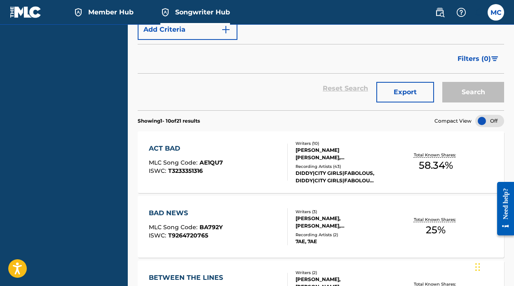
scroll to position [294, 0]
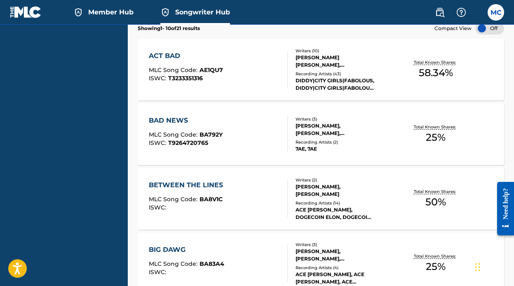
click at [254, 71] on div "ACT BAD MLC Song Code : AE1QU7 ISWC : T3233351316" at bounding box center [218, 69] width 139 height 37
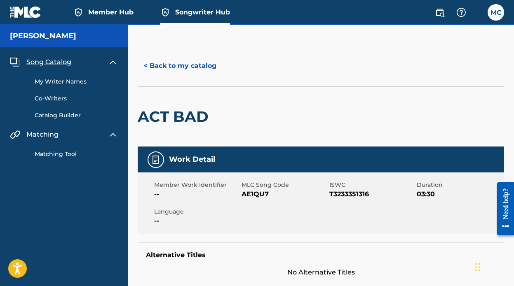
click at [53, 82] on link "My Writer Names" at bounding box center [76, 81] width 83 height 9
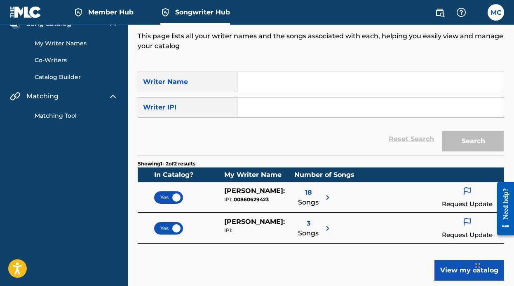
scroll to position [49, 0]
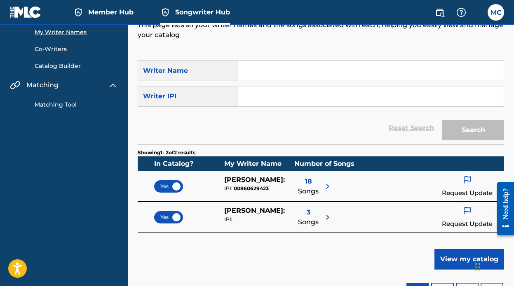
click at [327, 215] on img at bounding box center [327, 218] width 10 height 10
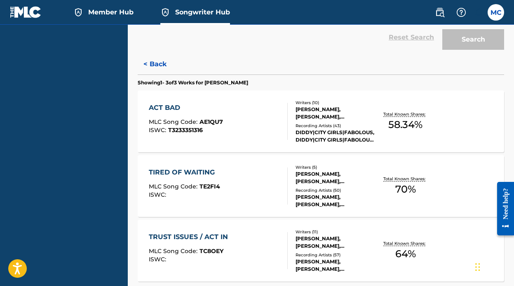
scroll to position [157, 0]
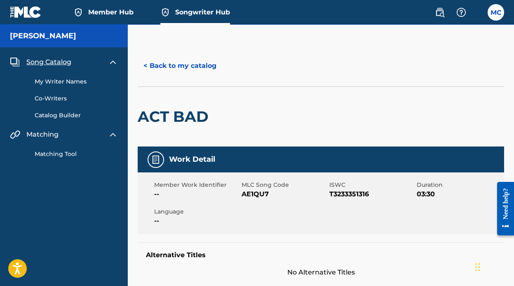
click at [110, 12] on span "Member Hub" at bounding box center [110, 11] width 45 height 9
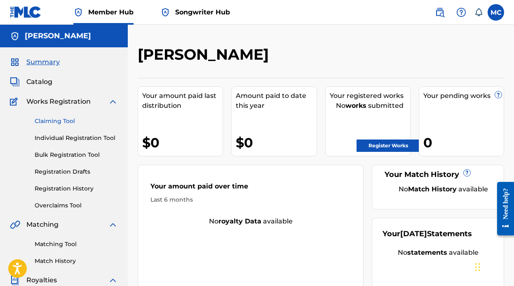
click at [58, 122] on link "Claiming Tool" at bounding box center [76, 121] width 83 height 9
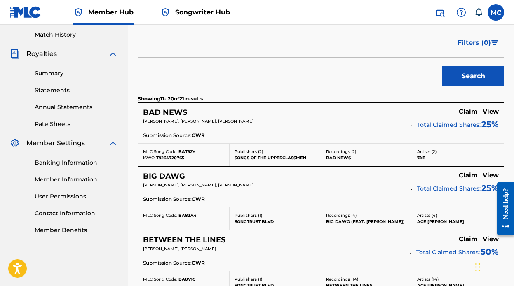
scroll to position [226, 0]
click at [492, 111] on h5 "View" at bounding box center [490, 112] width 16 height 8
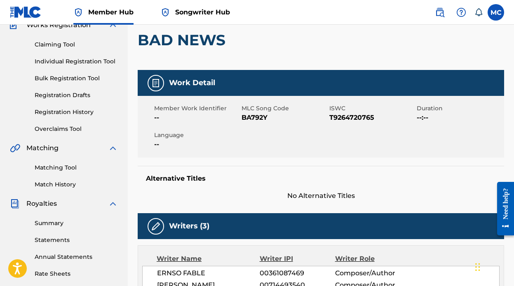
scroll to position [70, 0]
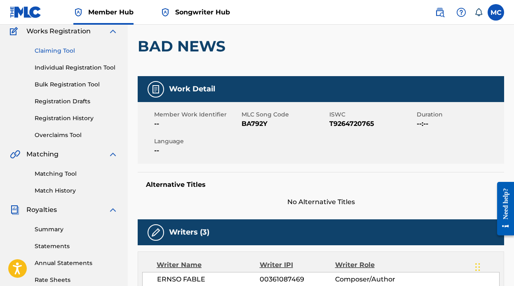
click at [53, 52] on link "Claiming Tool" at bounding box center [76, 51] width 83 height 9
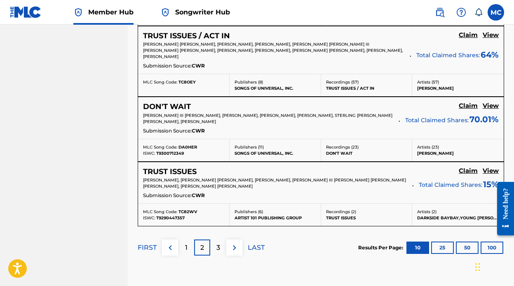
scroll to position [813, 0]
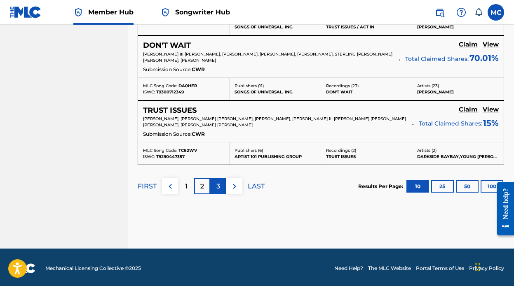
click at [221, 189] on div "3" at bounding box center [218, 186] width 16 height 16
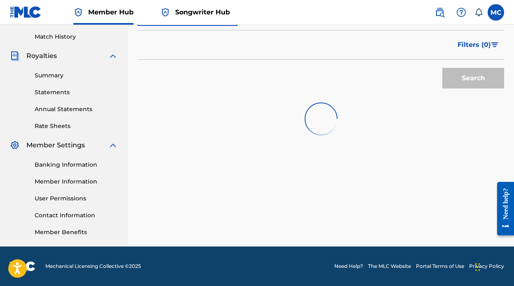
scroll to position [231, 0]
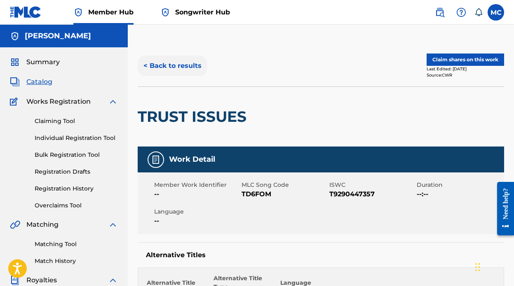
click at [185, 63] on button "< Back to results" at bounding box center [173, 66] width 70 height 21
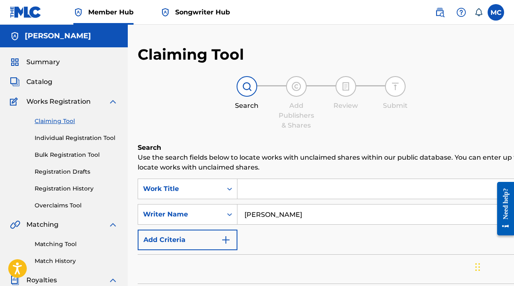
scroll to position [224, 0]
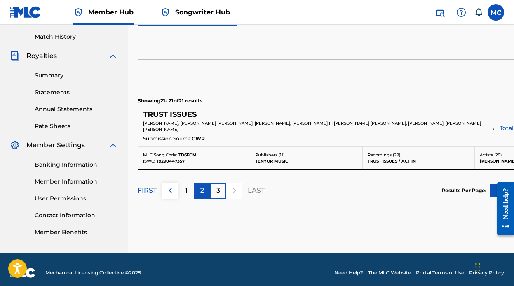
click at [201, 194] on p "2" at bounding box center [202, 191] width 4 height 10
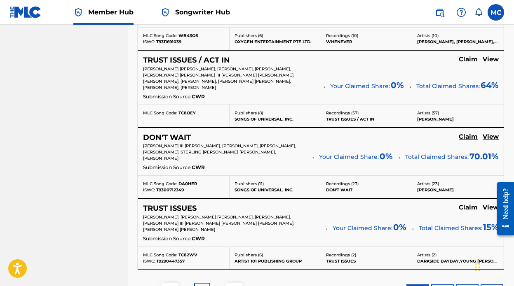
scroll to position [733, 0]
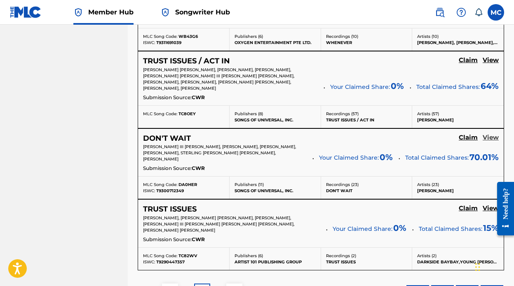
click at [492, 134] on h5 "View" at bounding box center [490, 138] width 16 height 8
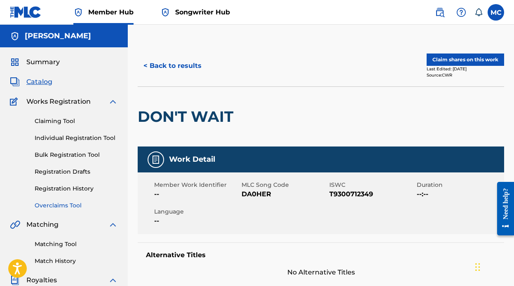
scroll to position [121, 0]
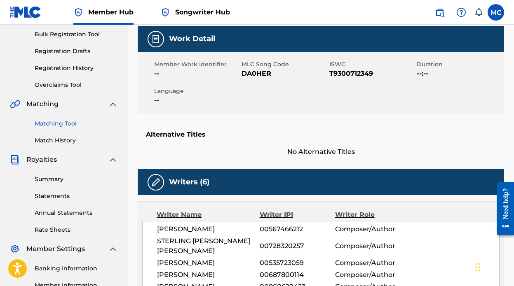
click at [64, 126] on link "Matching Tool" at bounding box center [76, 123] width 83 height 9
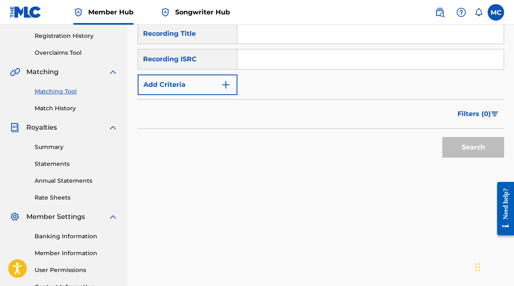
scroll to position [224, 0]
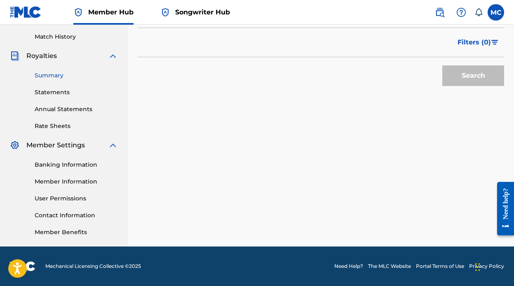
click at [54, 73] on link "Summary" at bounding box center [76, 75] width 83 height 9
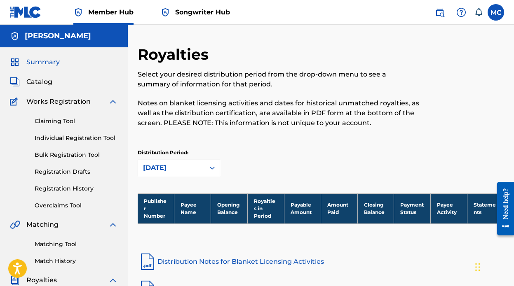
click at [56, 64] on span "Summary" at bounding box center [42, 62] width 33 height 10
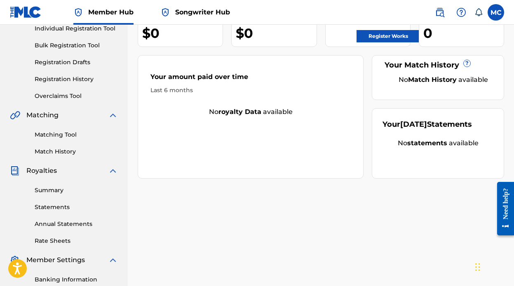
scroll to position [111, 0]
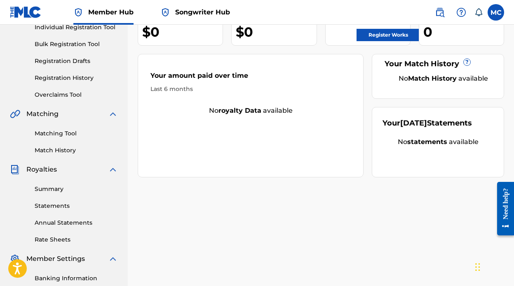
click at [266, 112] on div "No royalty data available" at bounding box center [250, 111] width 225 height 10
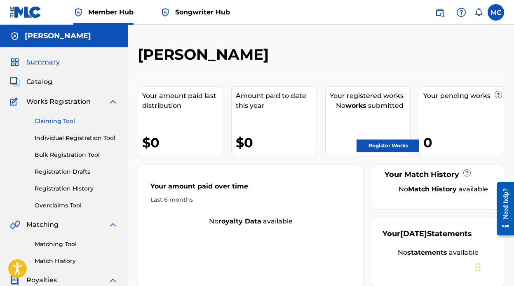
click at [60, 121] on link "Claiming Tool" at bounding box center [76, 121] width 83 height 9
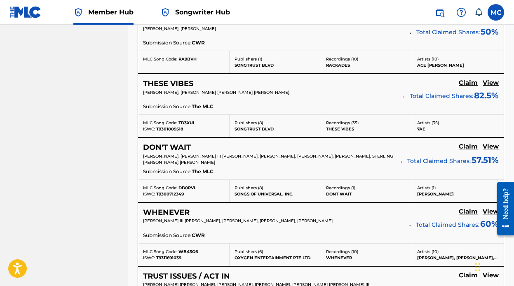
scroll to position [813, 0]
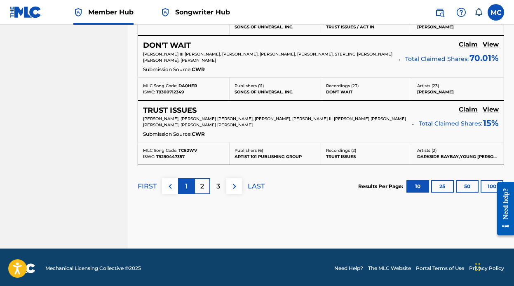
click at [186, 189] on p "1" at bounding box center [186, 187] width 2 height 10
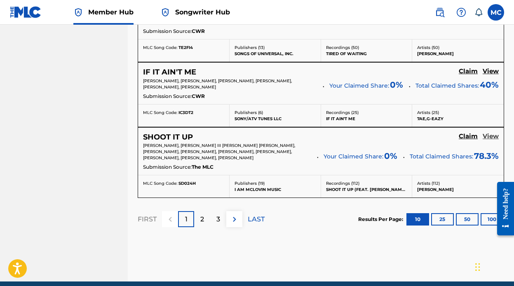
click at [489, 133] on h5 "View" at bounding box center [490, 137] width 16 height 8
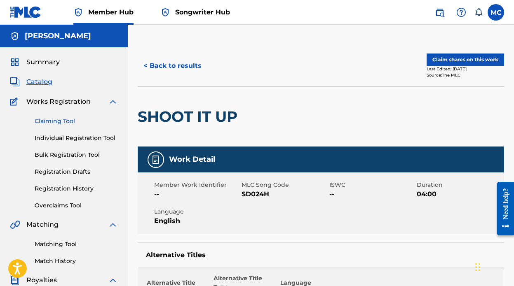
click at [60, 119] on link "Claiming Tool" at bounding box center [76, 121] width 83 height 9
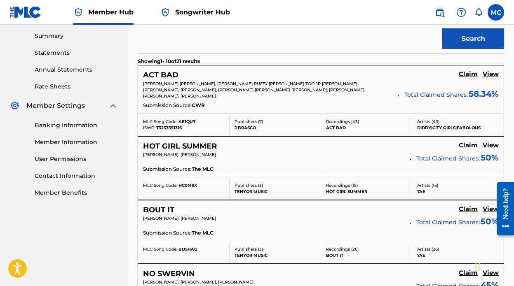
scroll to position [264, 0]
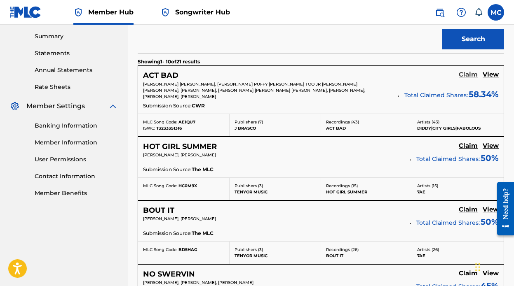
click at [470, 75] on h5 "Claim" at bounding box center [467, 75] width 19 height 8
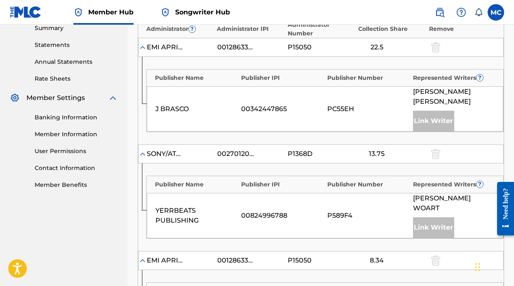
scroll to position [267, 0]
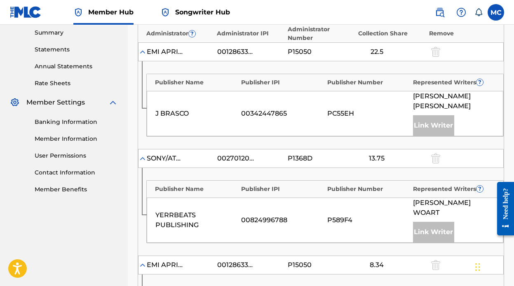
click at [143, 154] on img at bounding box center [142, 158] width 8 height 8
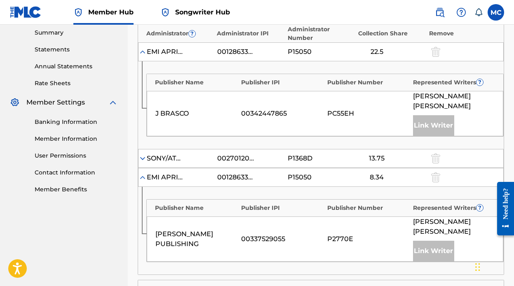
click at [143, 154] on img at bounding box center [142, 158] width 8 height 8
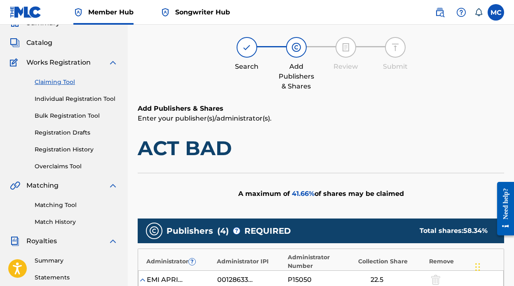
scroll to position [23, 0]
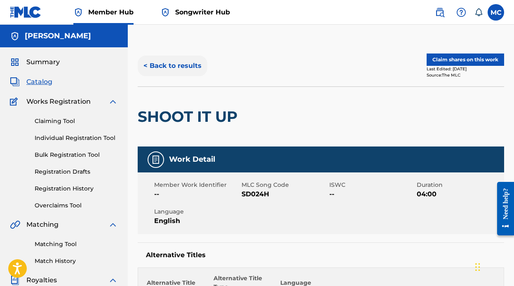
click at [175, 67] on button "< Back to results" at bounding box center [173, 66] width 70 height 21
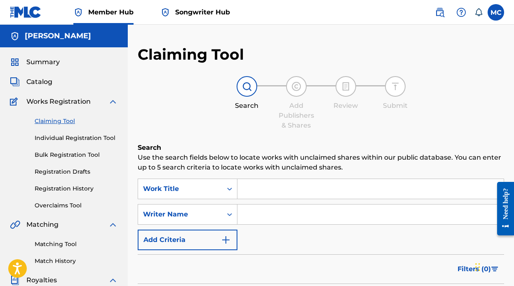
click at [285, 200] on div "SearchWithCriteria8184a28a-7d5a-45a7-a2ae-32b013a4f075 Work Title SearchWithCri…" at bounding box center [321, 215] width 366 height 72
click at [285, 206] on input "Search Form" at bounding box center [370, 215] width 266 height 20
type input "marco cuadra"
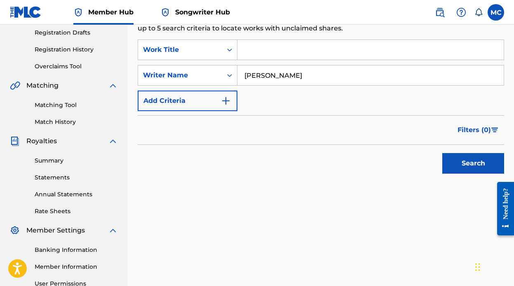
scroll to position [138, 0]
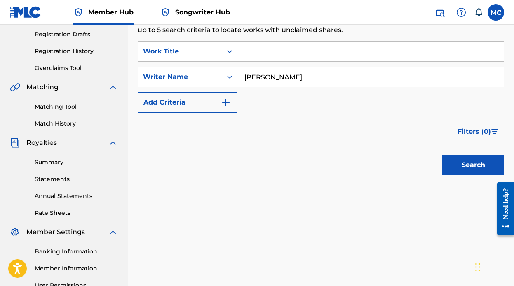
click at [449, 175] on div "Search" at bounding box center [471, 163] width 66 height 33
click at [450, 169] on button "Search" at bounding box center [473, 165] width 62 height 21
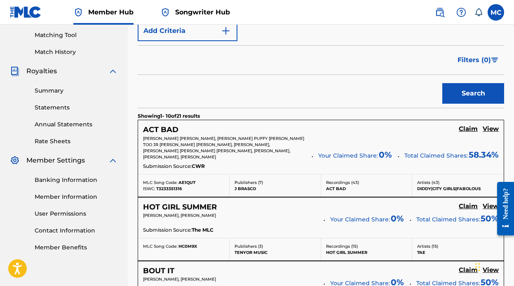
scroll to position [215, 0]
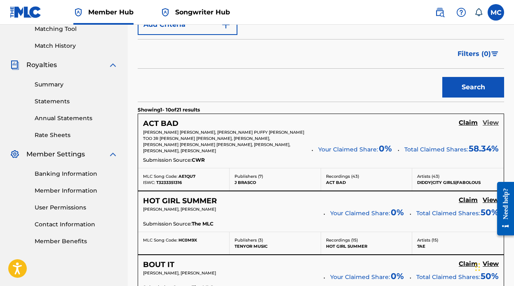
click at [494, 124] on h5 "View" at bounding box center [490, 123] width 16 height 8
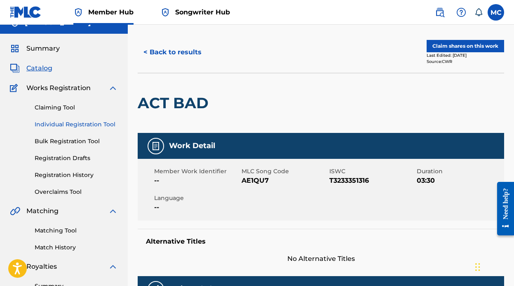
scroll to position [13, 0]
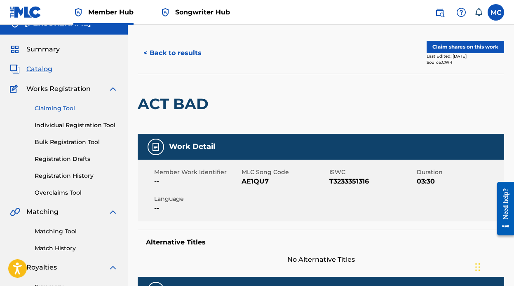
click at [66, 109] on link "Claiming Tool" at bounding box center [76, 108] width 83 height 9
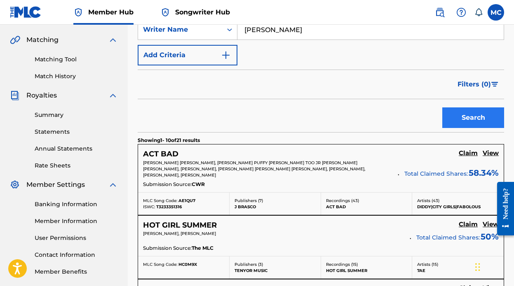
scroll to position [185, 0]
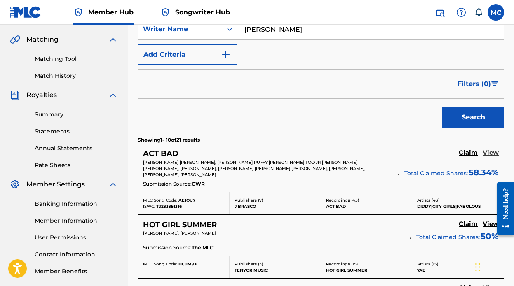
click at [488, 152] on h5 "View" at bounding box center [490, 153] width 16 height 8
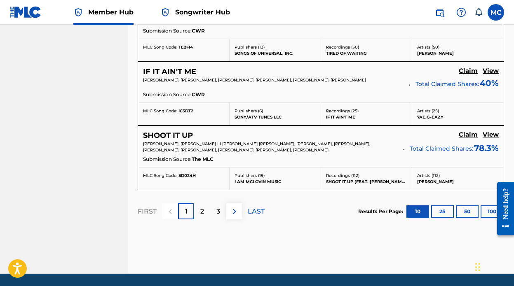
scroll to position [766, 0]
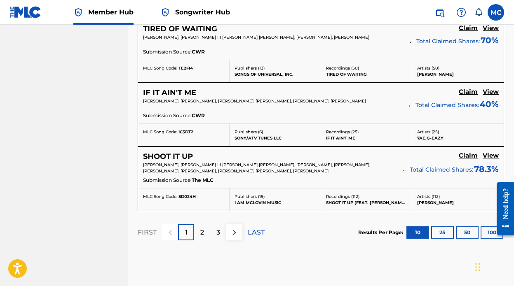
click at [201, 236] on p "2" at bounding box center [202, 233] width 4 height 10
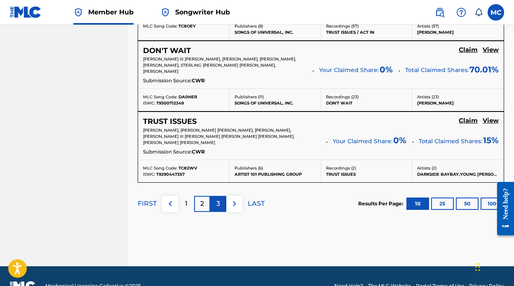
click at [221, 196] on div "3" at bounding box center [218, 204] width 16 height 16
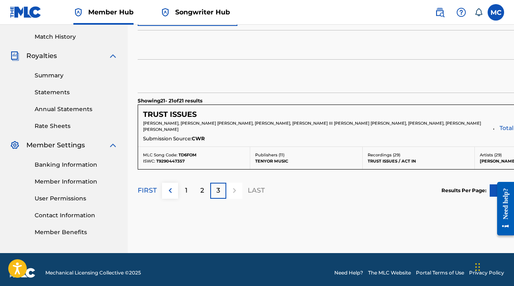
scroll to position [231, 0]
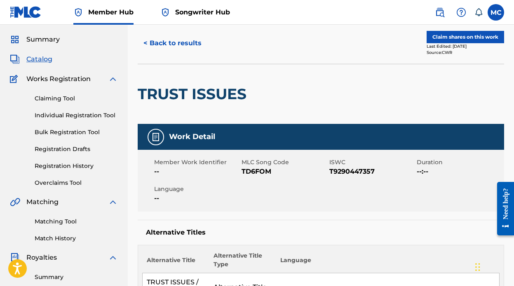
scroll to position [12, 0]
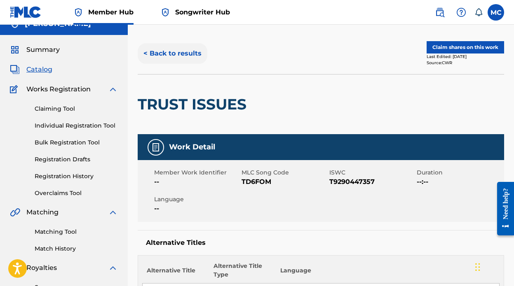
click at [157, 47] on button "< Back to results" at bounding box center [173, 53] width 70 height 21
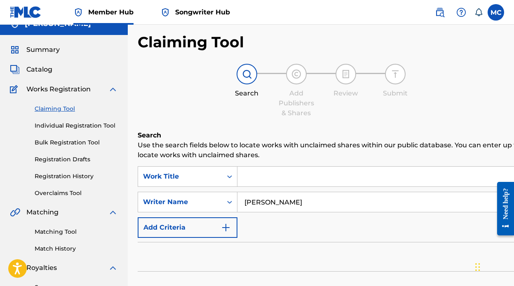
scroll to position [224, 0]
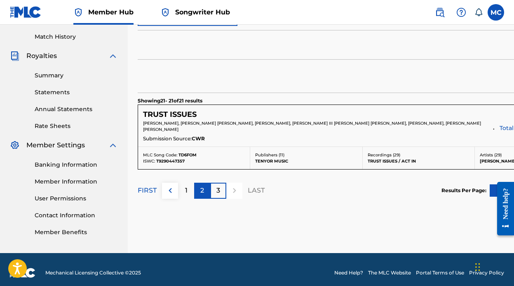
click at [206, 197] on div "2" at bounding box center [202, 191] width 16 height 16
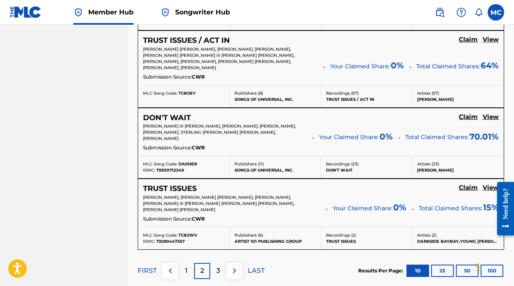
scroll to position [760, 0]
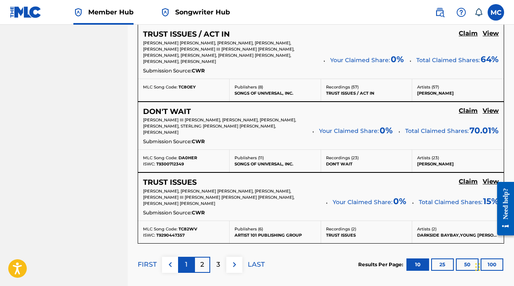
click at [187, 260] on p "1" at bounding box center [186, 265] width 2 height 10
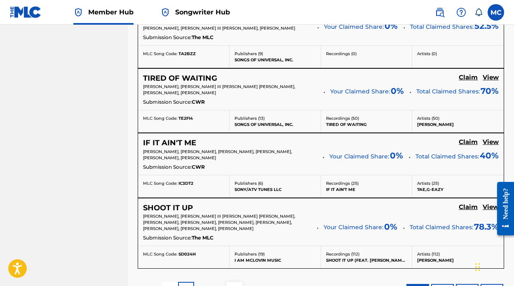
scroll to position [841, 0]
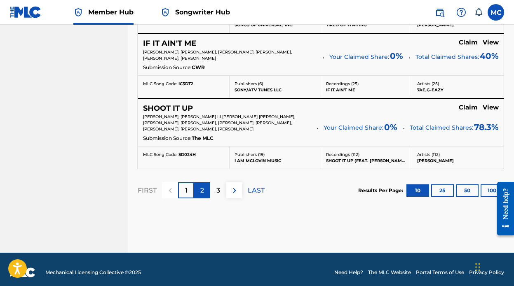
click at [205, 186] on div "2" at bounding box center [202, 190] width 16 height 16
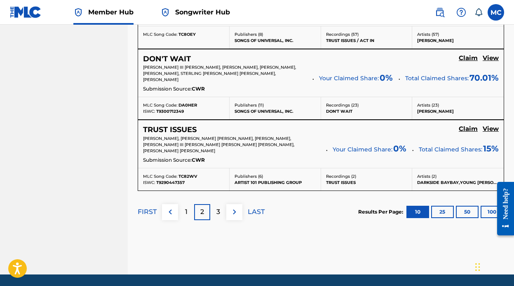
scroll to position [821, 0]
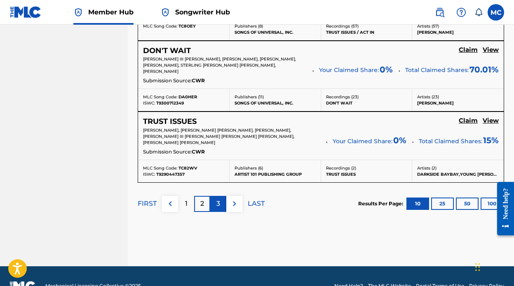
click at [214, 196] on div "3" at bounding box center [218, 204] width 16 height 16
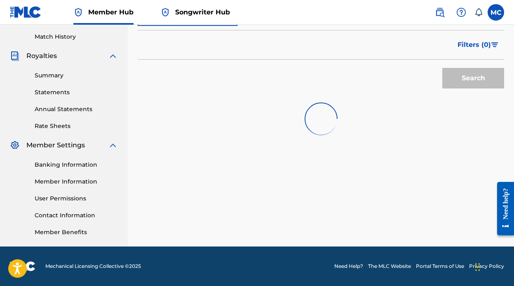
scroll to position [231, 0]
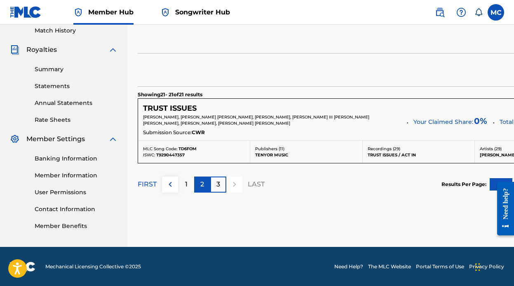
click at [199, 186] on div "2" at bounding box center [202, 185] width 16 height 16
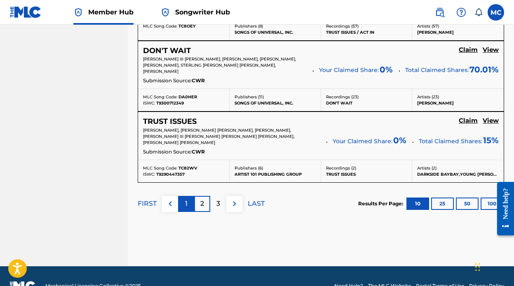
click at [186, 196] on div "1" at bounding box center [186, 204] width 16 height 16
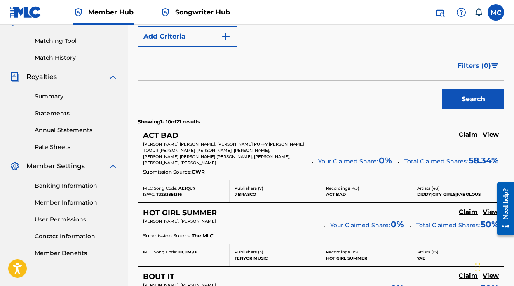
scroll to position [205, 0]
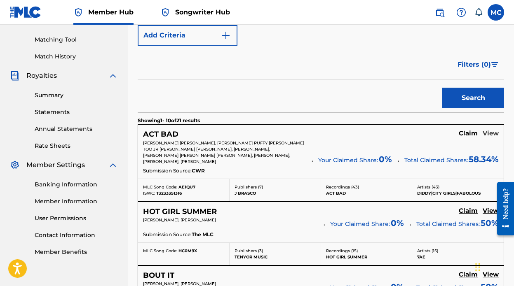
click at [490, 136] on h5 "View" at bounding box center [490, 134] width 16 height 8
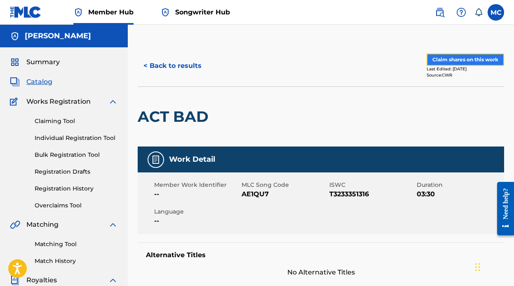
click at [461, 61] on button "Claim shares on this work" at bounding box center [464, 60] width 77 height 12
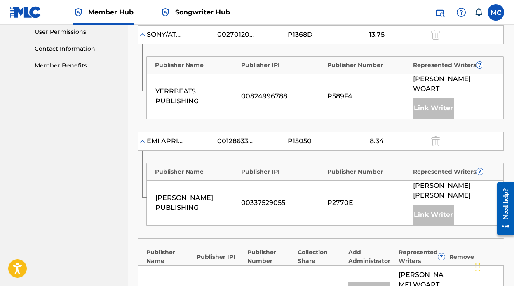
scroll to position [490, 0]
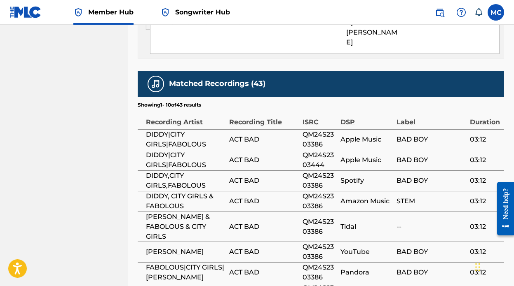
scroll to position [1386, 0]
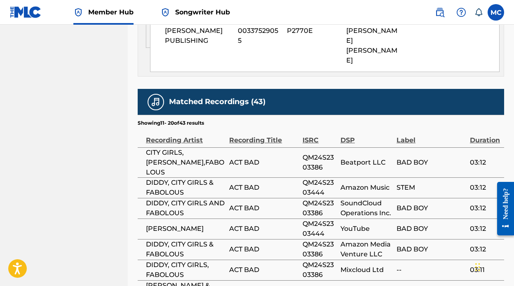
scroll to position [1388, 0]
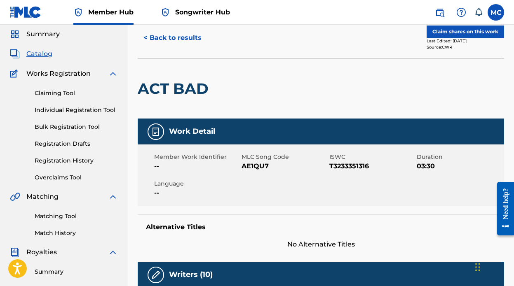
scroll to position [0, 0]
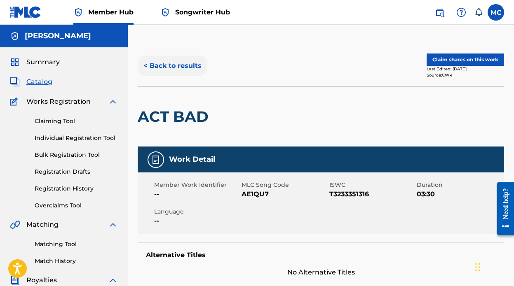
click at [172, 60] on button "< Back to results" at bounding box center [173, 66] width 70 height 21
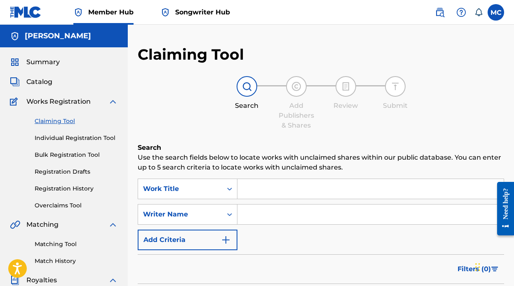
click at [113, 101] on img at bounding box center [113, 102] width 10 height 10
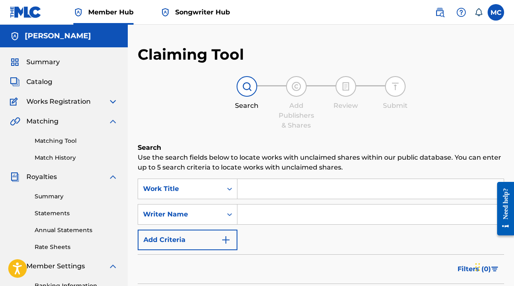
click at [113, 123] on img at bounding box center [113, 122] width 10 height 10
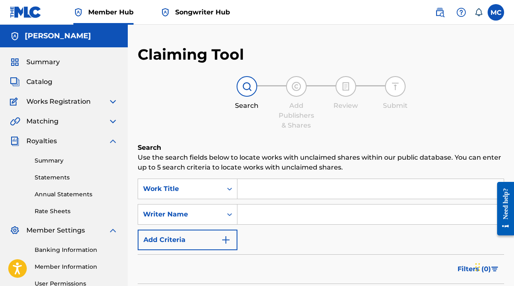
click at [114, 135] on div "Summary Catalog Works Registration Claiming Tool Individual Registration Tool B…" at bounding box center [64, 189] width 128 height 285
click at [113, 142] on img at bounding box center [113, 141] width 10 height 10
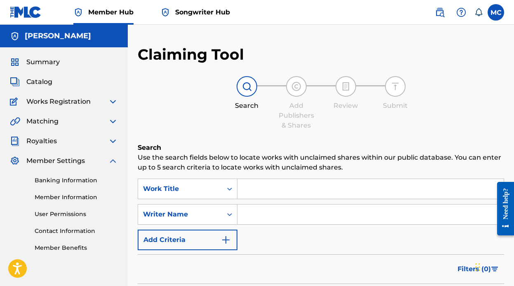
click at [112, 169] on div "Banking Information Member Information User Permissions Contact Information Mem…" at bounding box center [64, 209] width 108 height 86
click at [112, 160] on img at bounding box center [113, 161] width 10 height 10
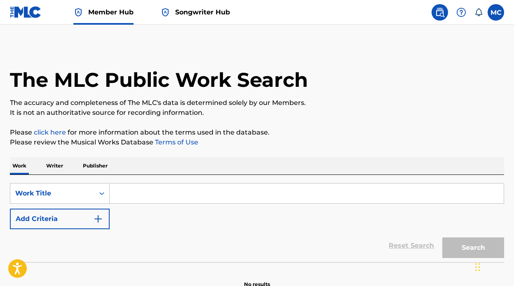
click at [63, 169] on p "Writer" at bounding box center [55, 165] width 22 height 17
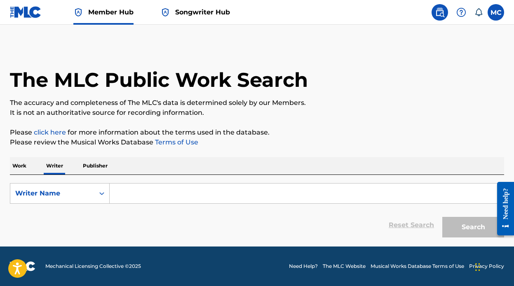
click at [169, 188] on input "Search Form" at bounding box center [307, 194] width 394 height 20
click at [206, 15] on span "Songwriter Hub" at bounding box center [202, 11] width 55 height 9
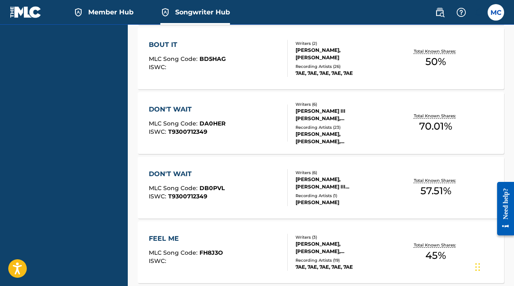
scroll to position [772, 0]
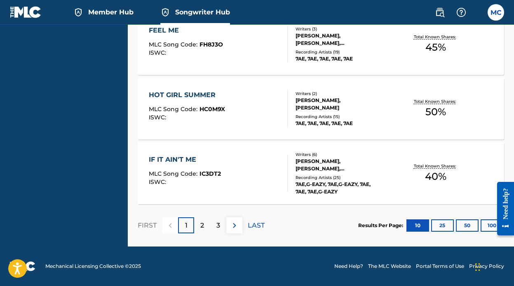
click at [251, 171] on div "IF IT AIN'T ME MLC Song Code : IC3DT2 ISWC :" at bounding box center [218, 173] width 139 height 37
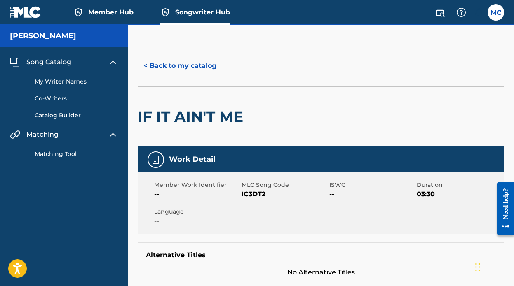
click at [56, 83] on link "My Writer Names" at bounding box center [76, 81] width 83 height 9
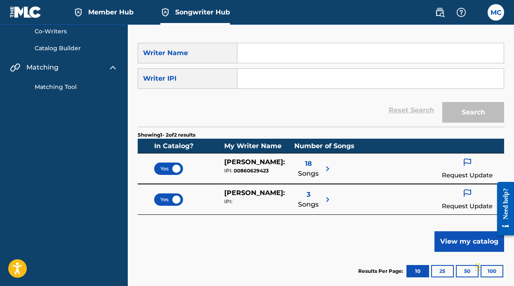
scroll to position [52, 0]
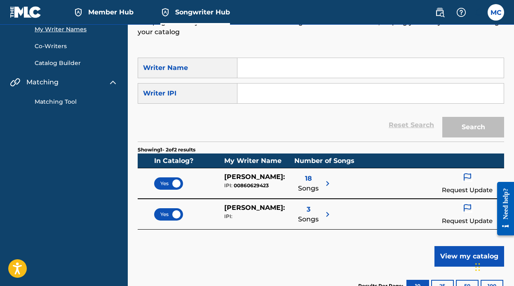
click at [116, 21] on link "Member Hub" at bounding box center [103, 12] width 60 height 24
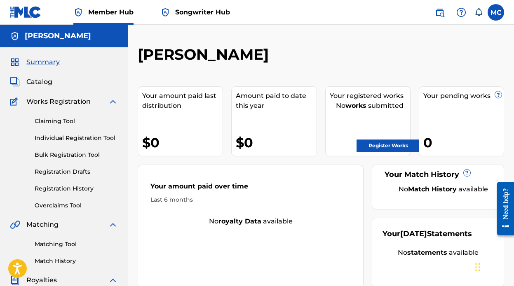
click at [199, 18] on link "Songwriter Hub" at bounding box center [195, 12] width 70 height 24
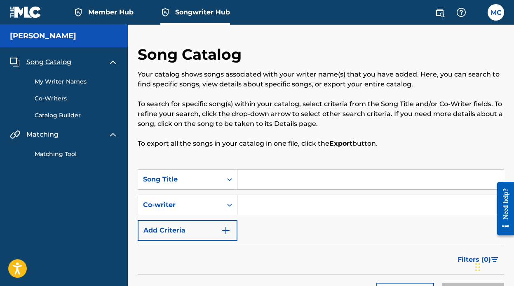
click at [70, 84] on link "My Writer Names" at bounding box center [76, 81] width 83 height 9
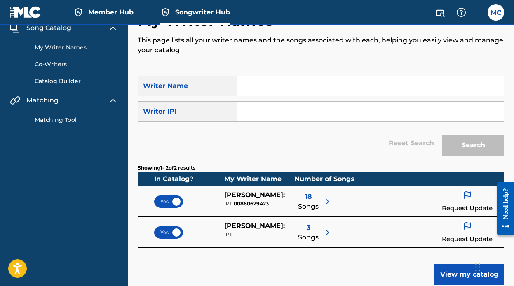
scroll to position [38, 0]
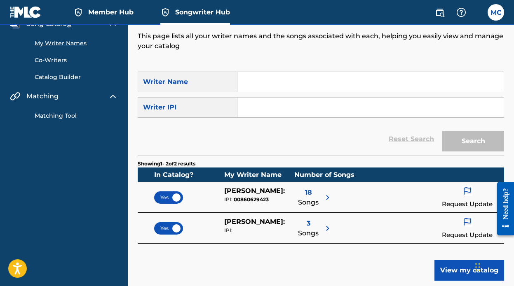
click at [327, 194] on img at bounding box center [327, 198] width 10 height 10
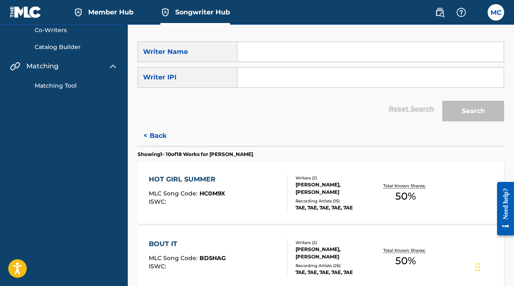
scroll to position [0, 0]
